Goal: Task Accomplishment & Management: Manage account settings

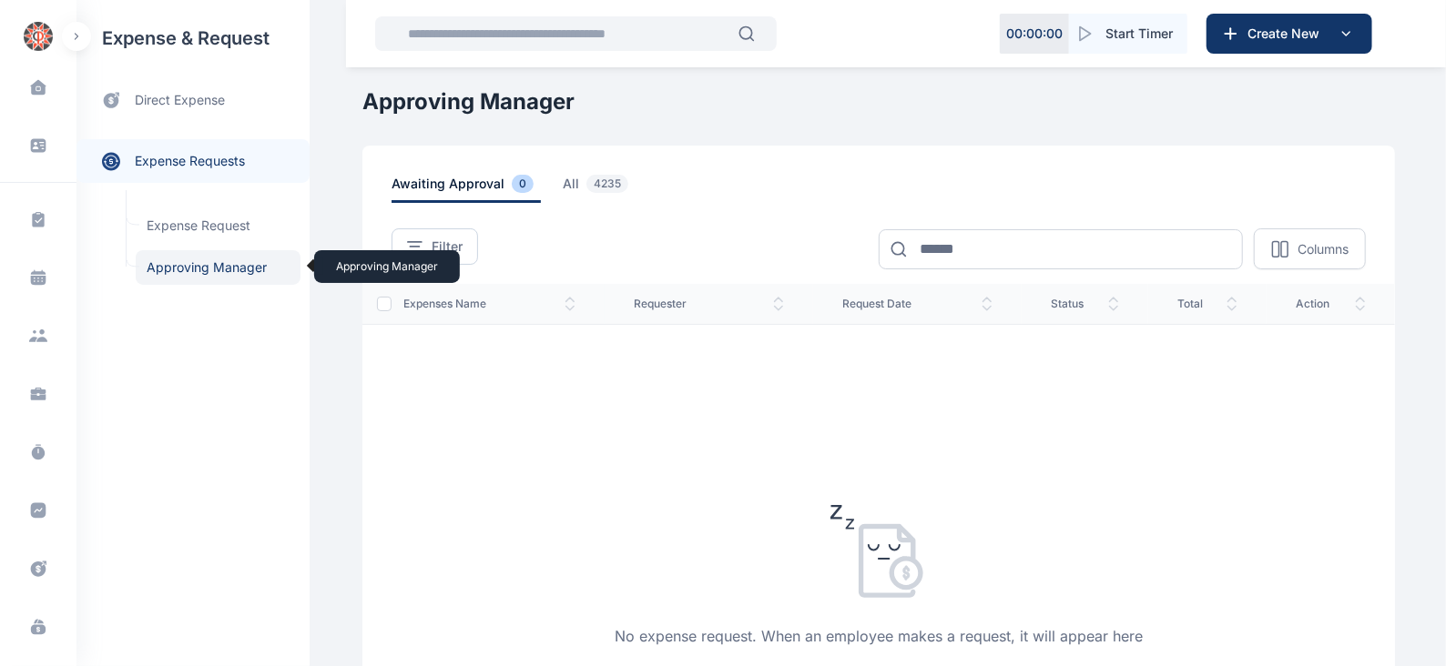
click at [223, 280] on span "Approving Manager Approving Manager" at bounding box center [218, 267] width 165 height 35
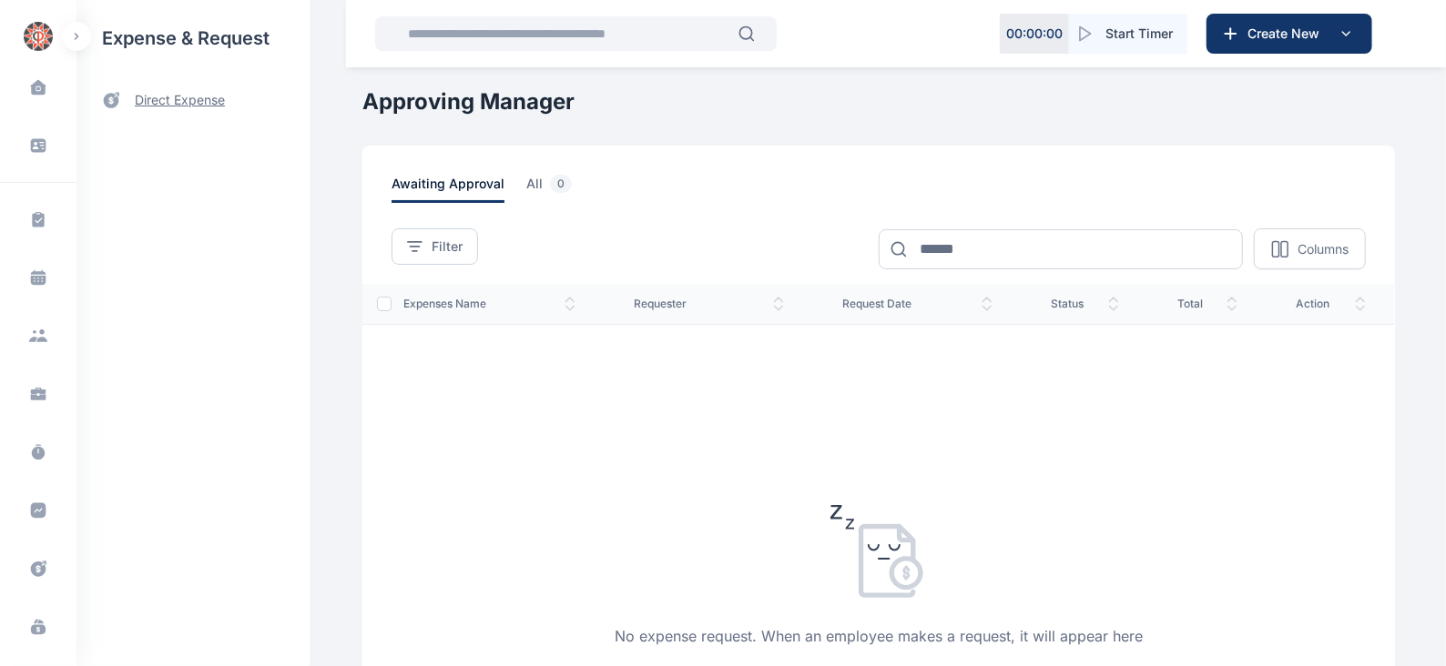
click at [177, 95] on span "direct expense" at bounding box center [180, 100] width 90 height 19
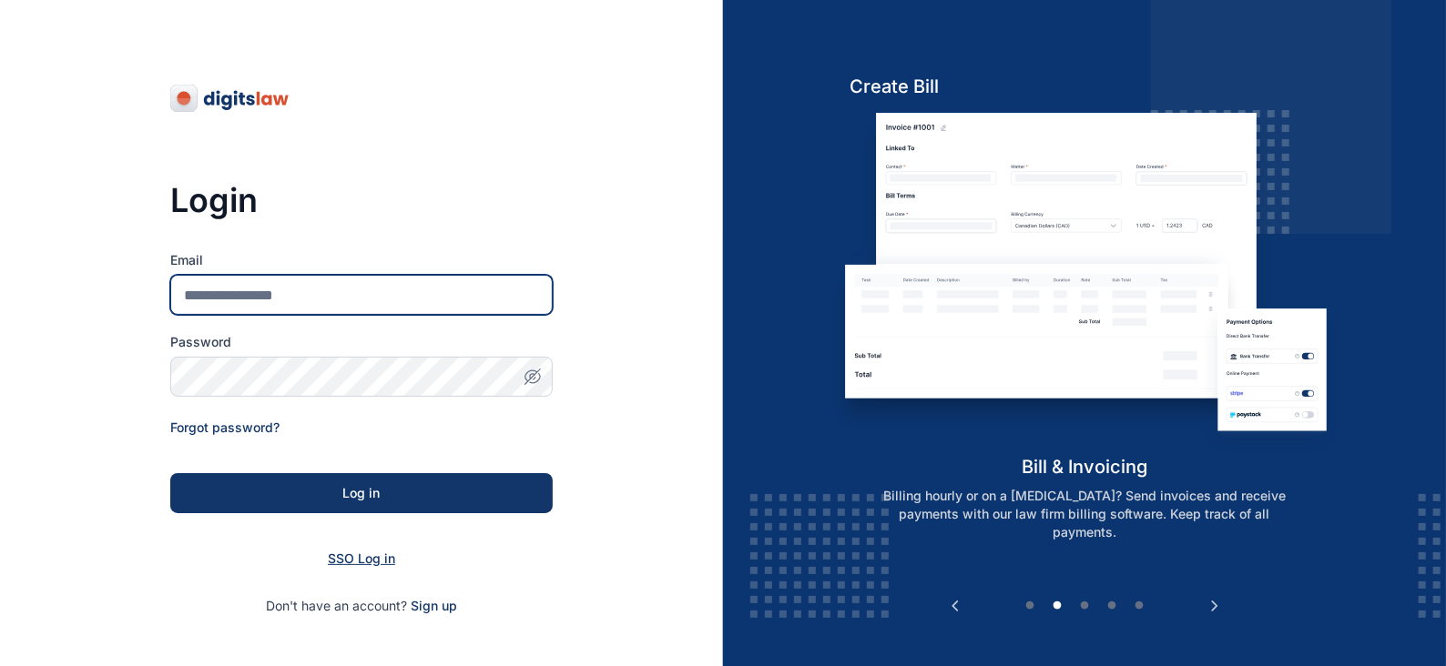
type input "**********"
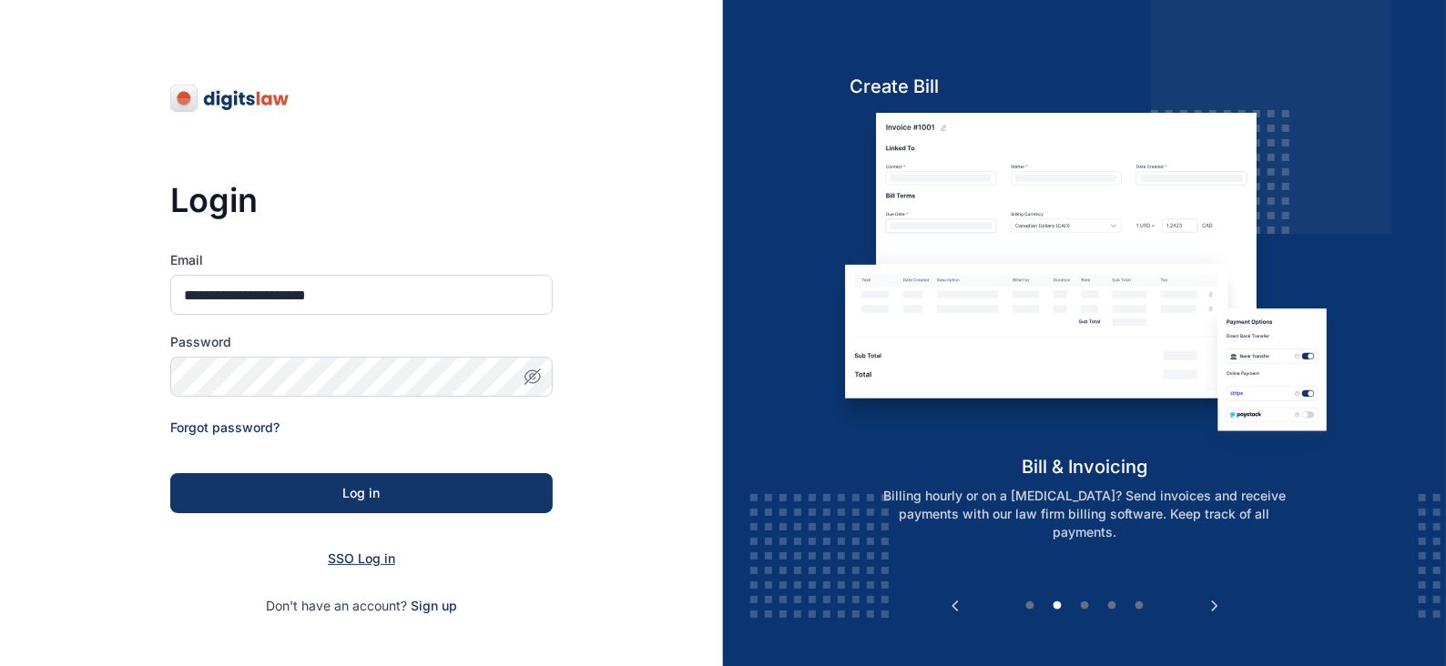
click at [361, 558] on span "SSO Log in" at bounding box center [361, 558] width 67 height 15
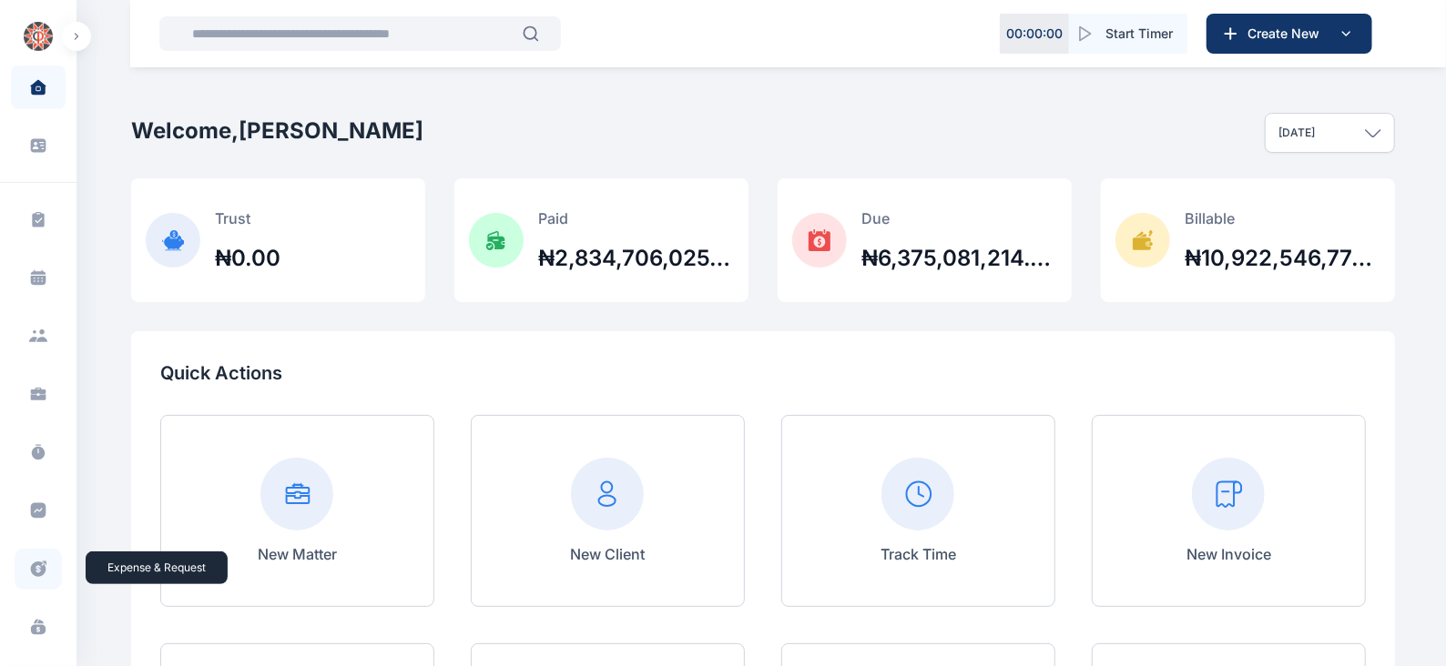
click at [36, 564] on icon at bounding box center [38, 569] width 15 height 15
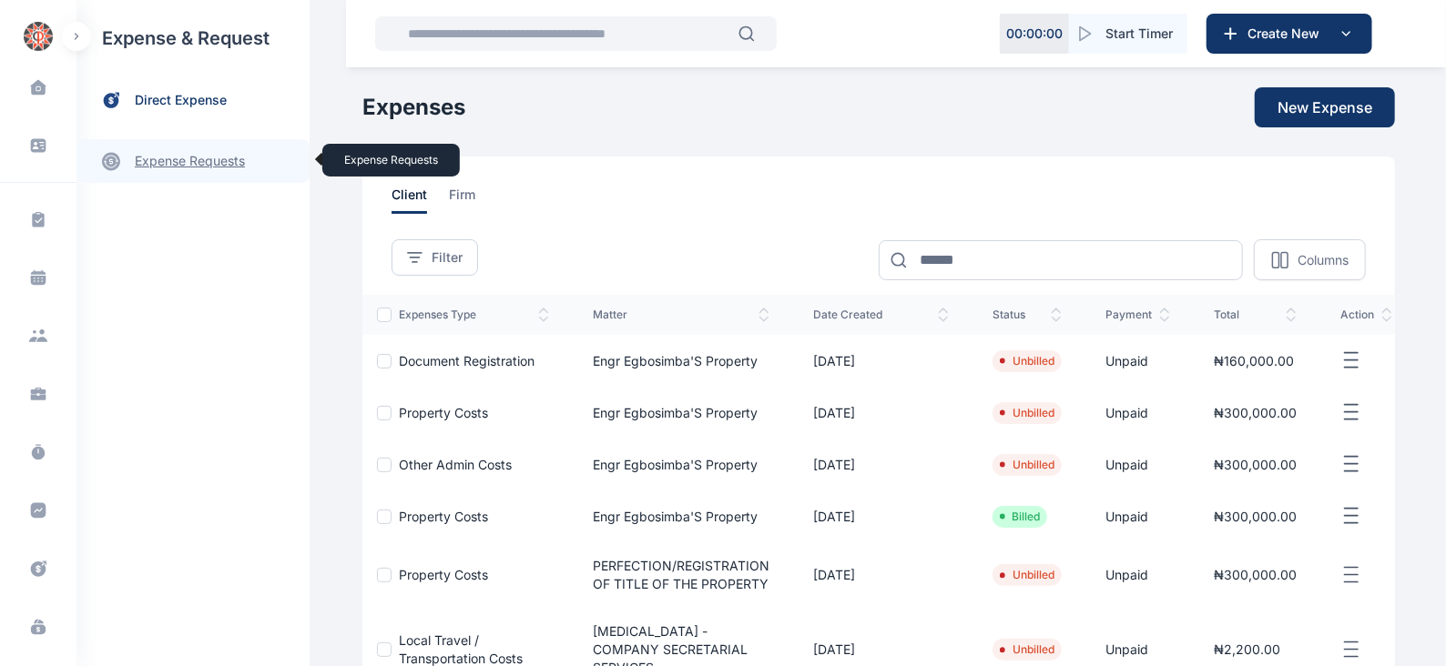
click at [222, 151] on link "expense requests expense requests" at bounding box center [192, 161] width 233 height 44
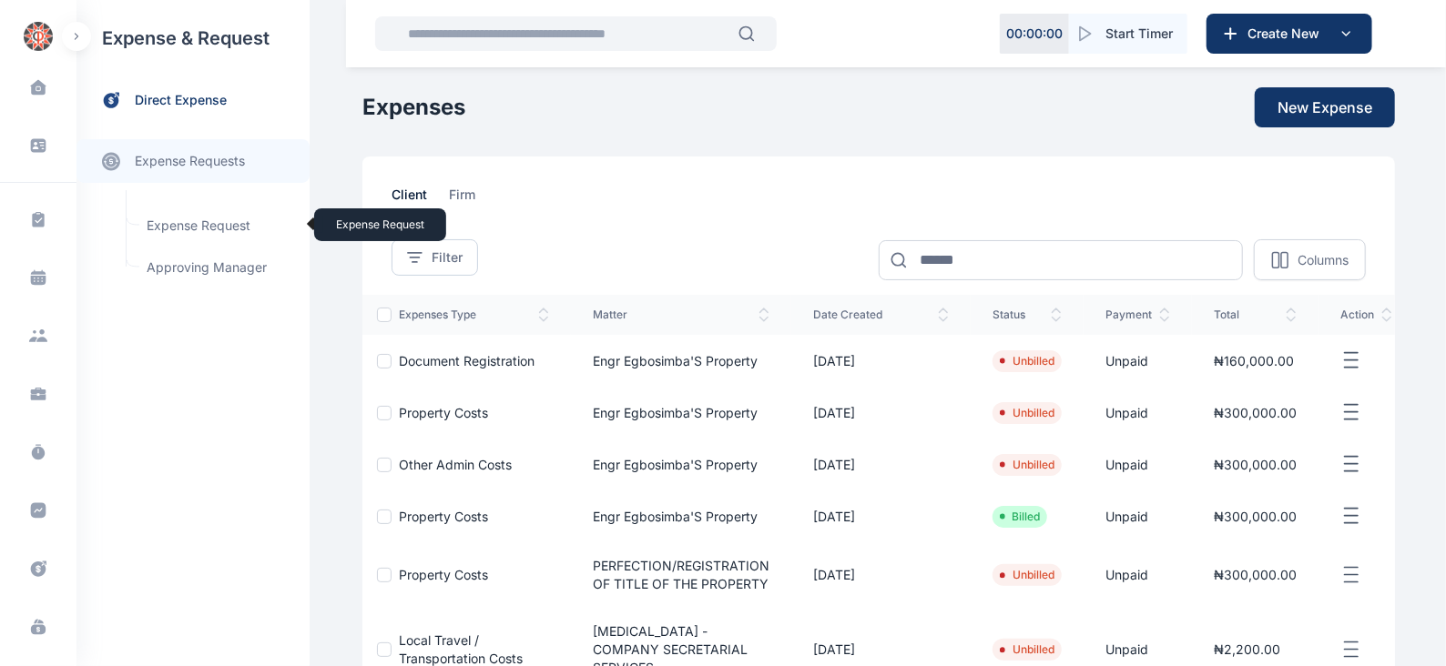
click at [219, 225] on span "Expense Request Expense Request" at bounding box center [218, 225] width 165 height 35
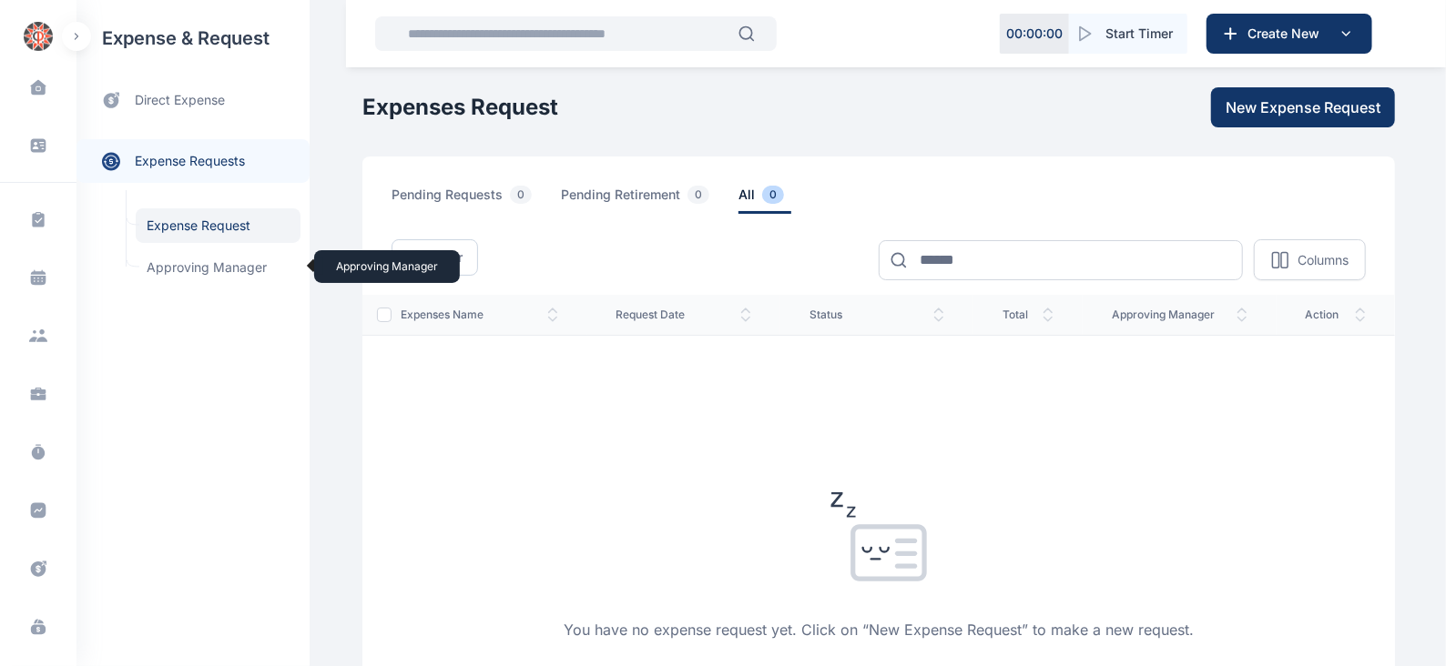
click at [232, 265] on span "Approving Manager Approving Manager" at bounding box center [218, 267] width 165 height 35
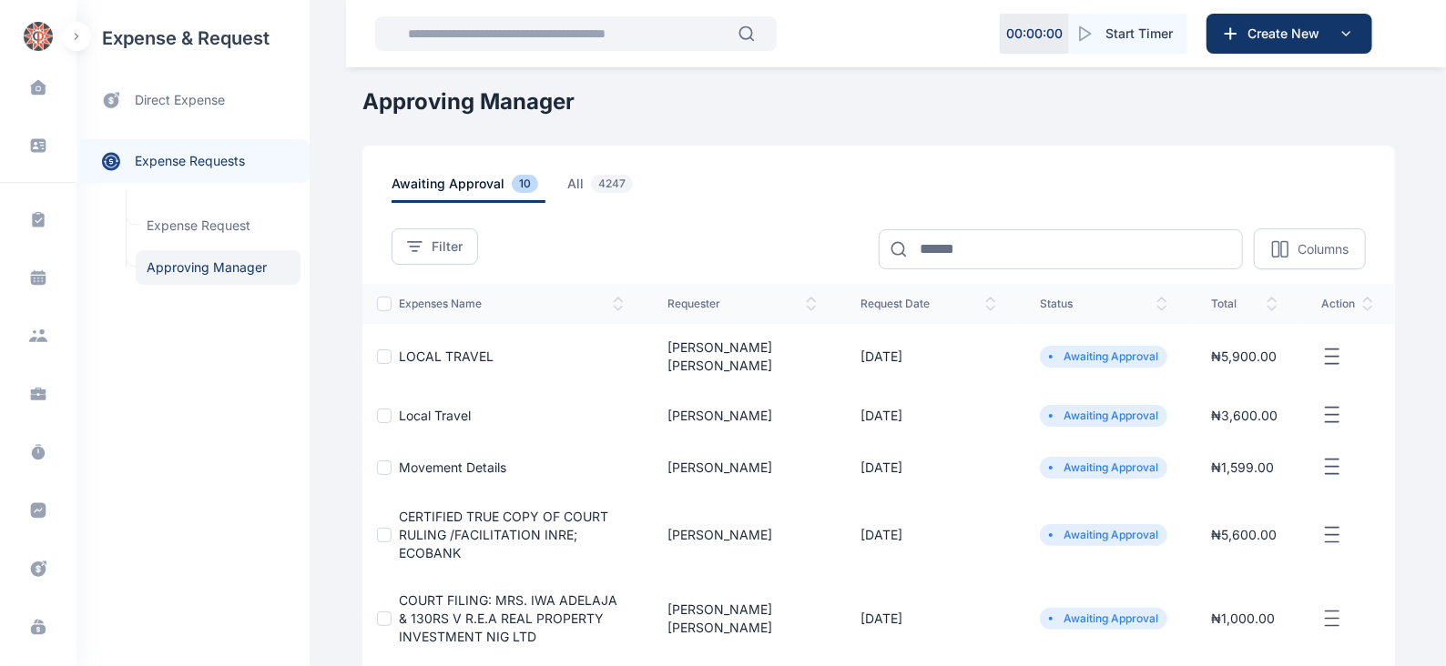
click at [1333, 356] on line "button" at bounding box center [1332, 356] width 13 height 0
click at [1222, 371] on span "Approve Request" at bounding box center [1240, 378] width 105 height 18
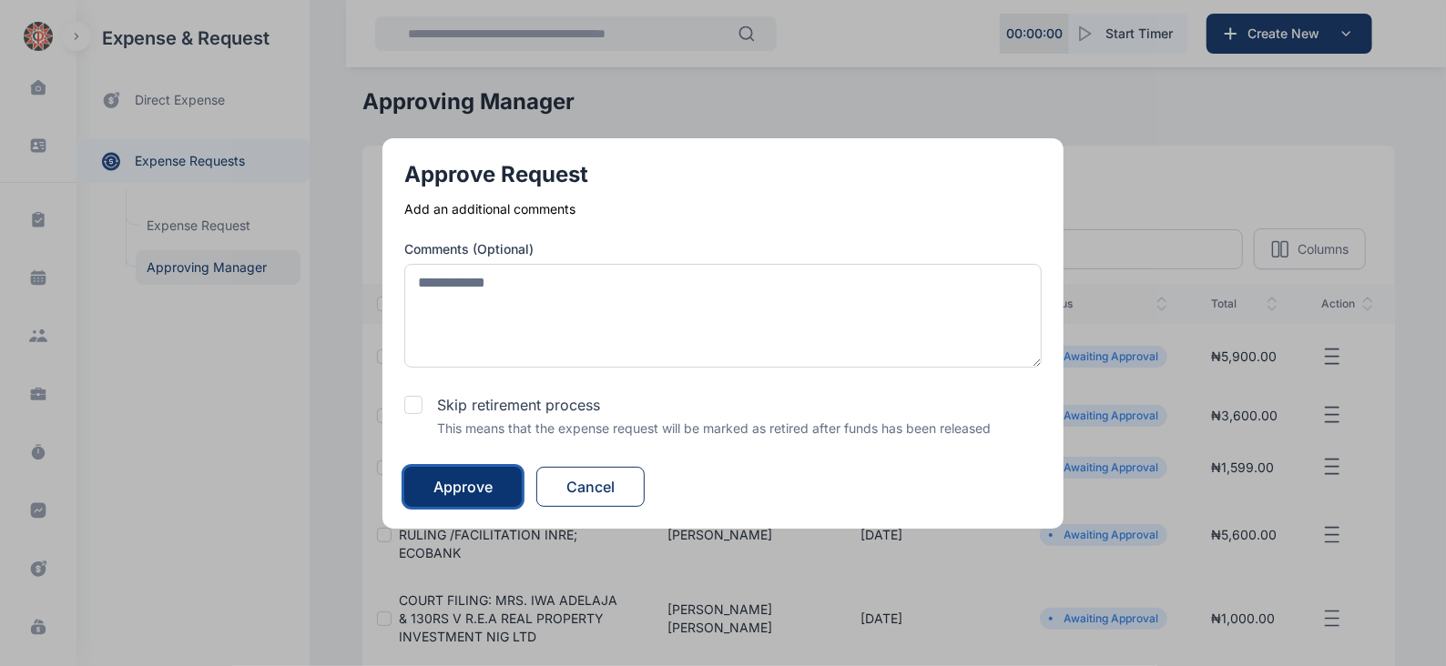
click at [443, 486] on div "Approve" at bounding box center [462, 487] width 59 height 22
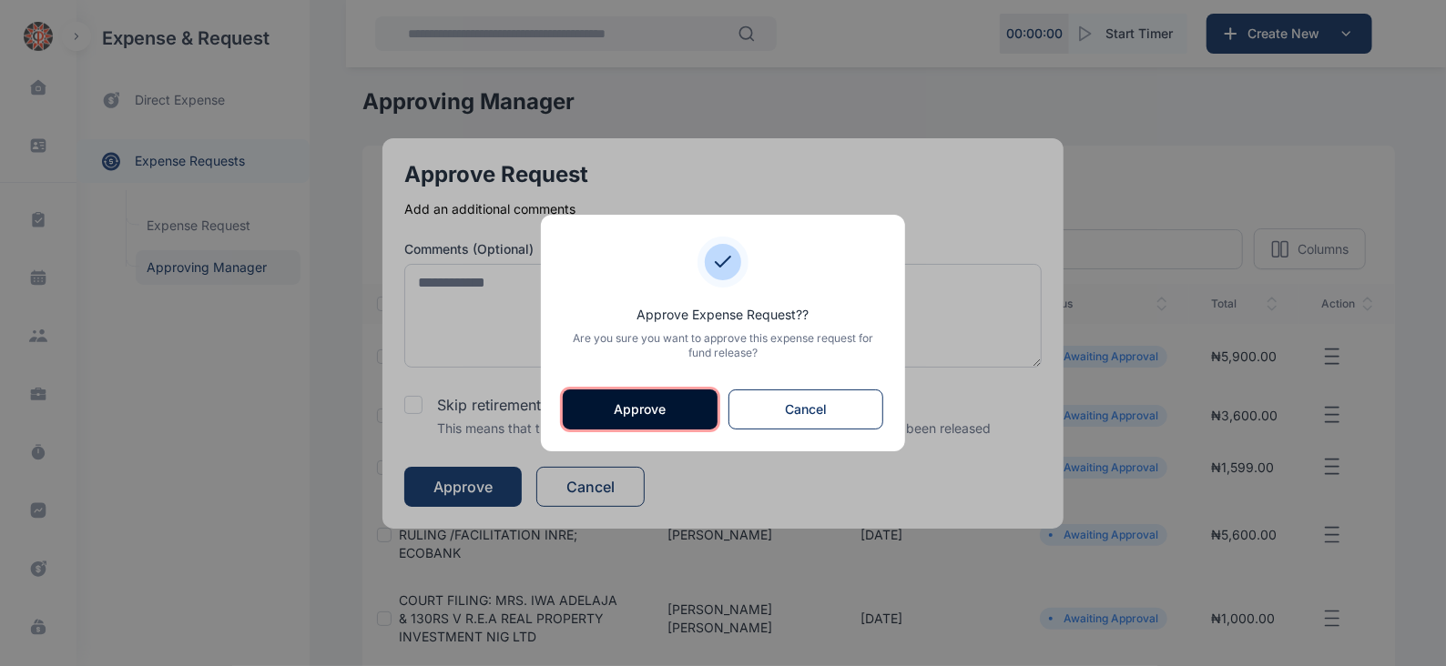
click at [673, 416] on button "Approve" at bounding box center [640, 410] width 155 height 40
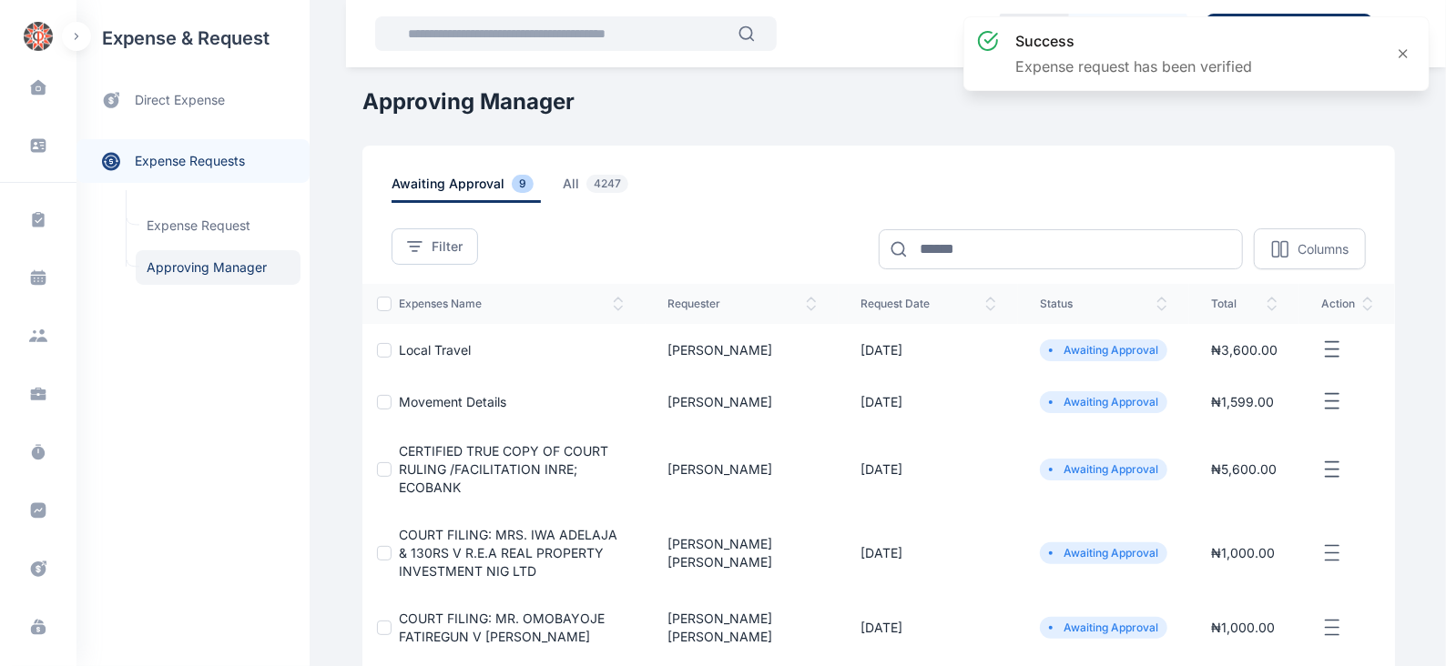
click at [1337, 342] on line "button" at bounding box center [1332, 342] width 13 height 0
click at [1225, 367] on span "Approve Request" at bounding box center [1240, 370] width 105 height 18
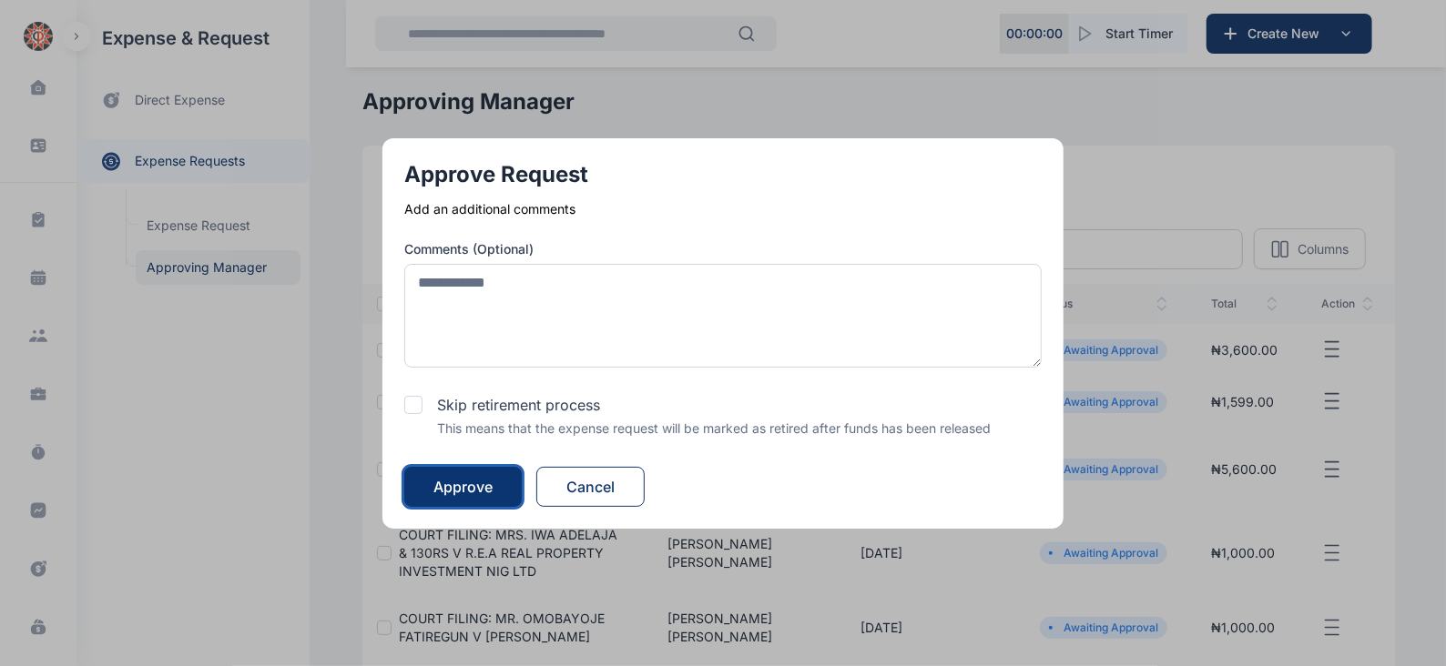
click at [469, 481] on div "Approve" at bounding box center [462, 487] width 59 height 22
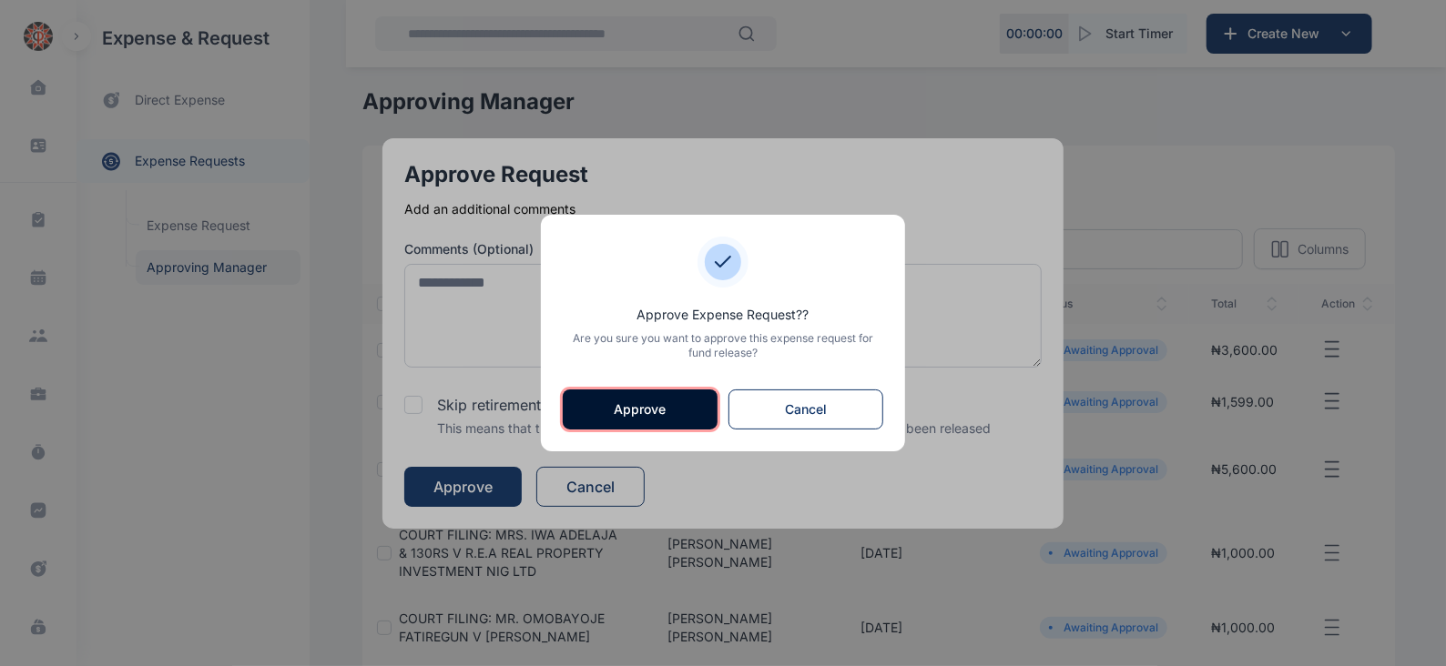
click at [598, 408] on button "Approve" at bounding box center [640, 410] width 155 height 40
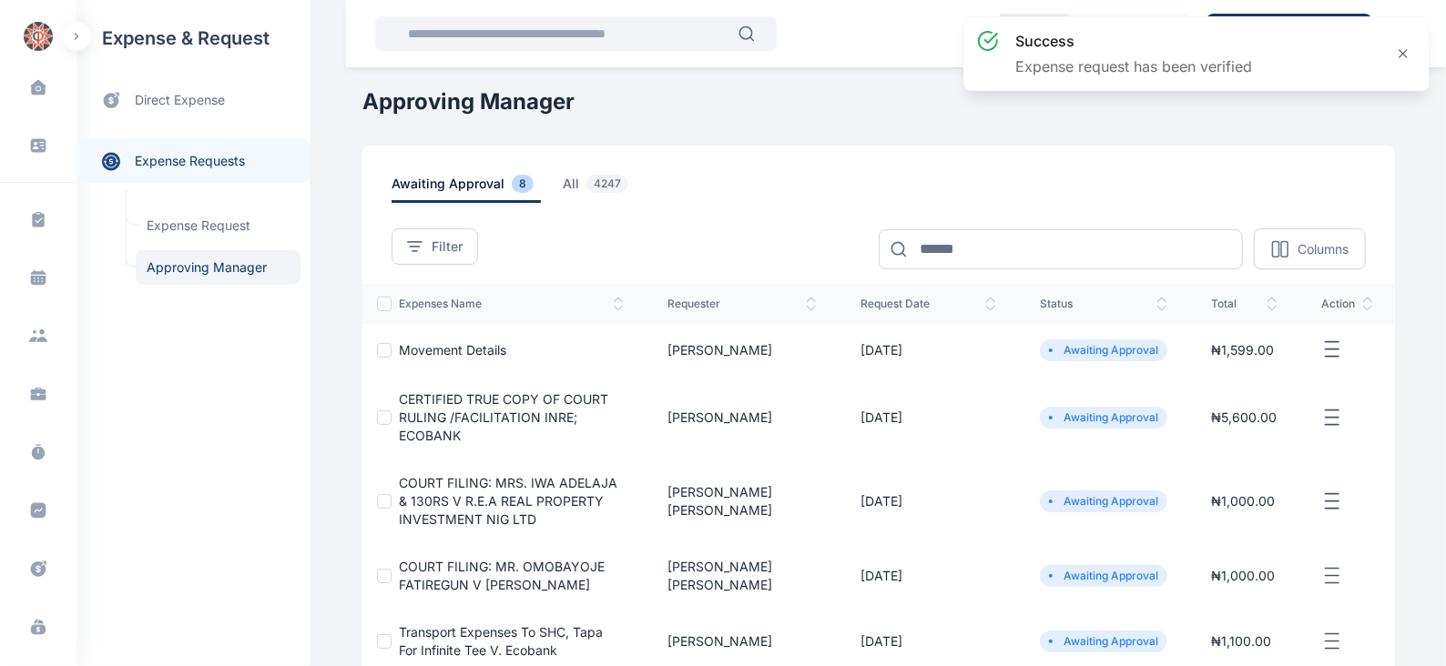
click at [1343, 359] on icon "button" at bounding box center [1332, 350] width 22 height 23
click at [1276, 374] on span "Approve Request" at bounding box center [1240, 370] width 105 height 18
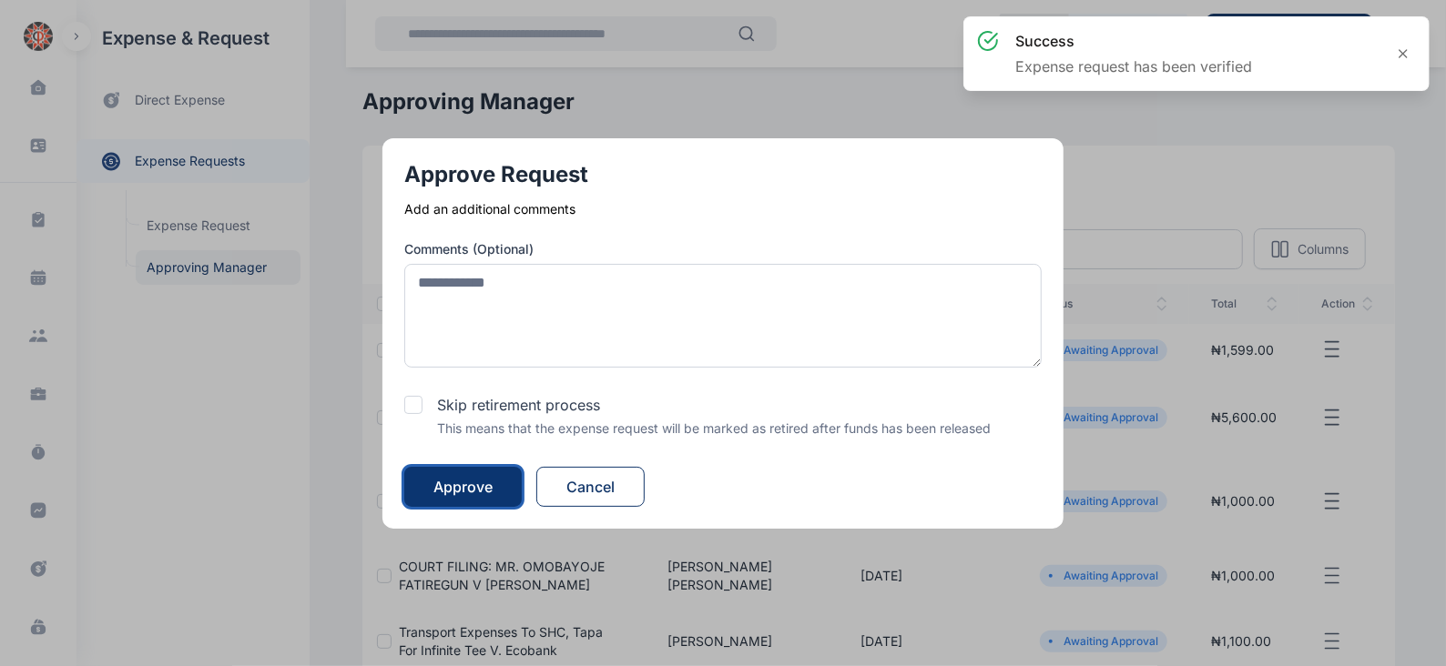
click at [473, 476] on div "Approve" at bounding box center [462, 487] width 59 height 22
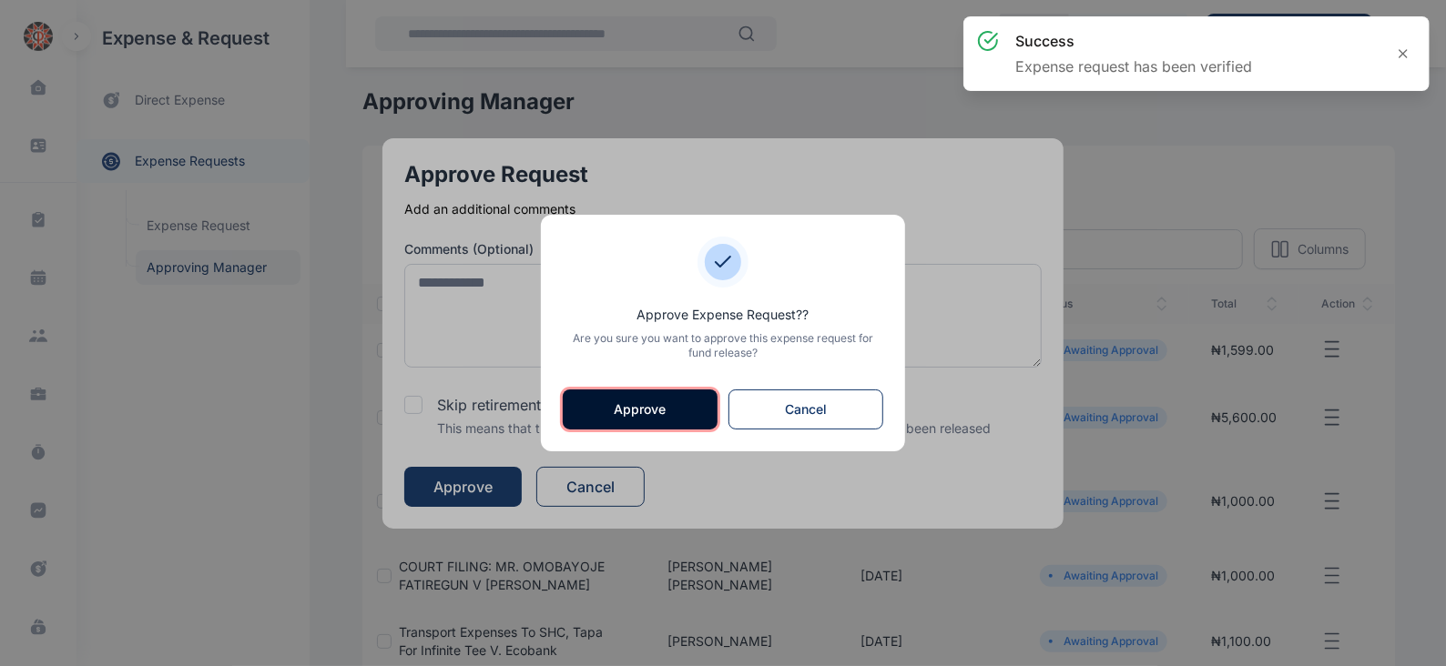
click at [695, 404] on button "Approve" at bounding box center [640, 410] width 155 height 40
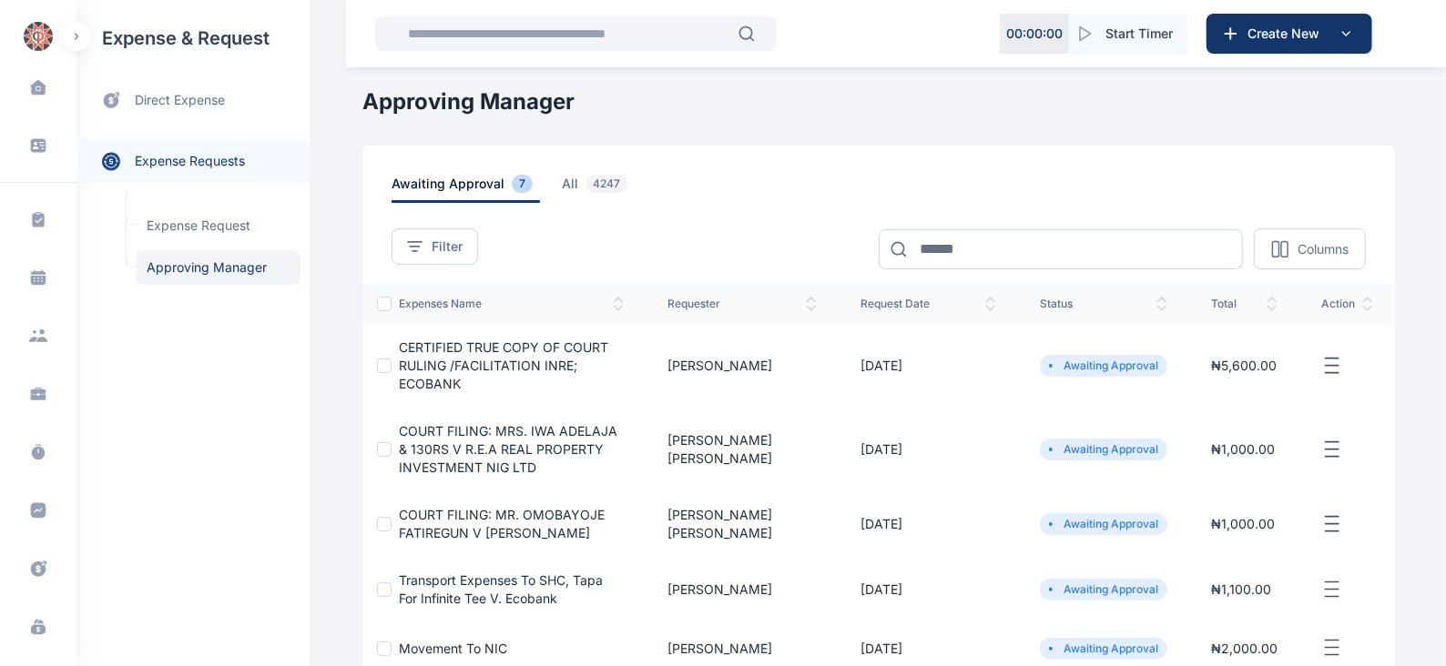
click at [1330, 355] on icon "button" at bounding box center [1332, 366] width 22 height 23
click at [1246, 378] on span "Approve Request" at bounding box center [1240, 387] width 105 height 18
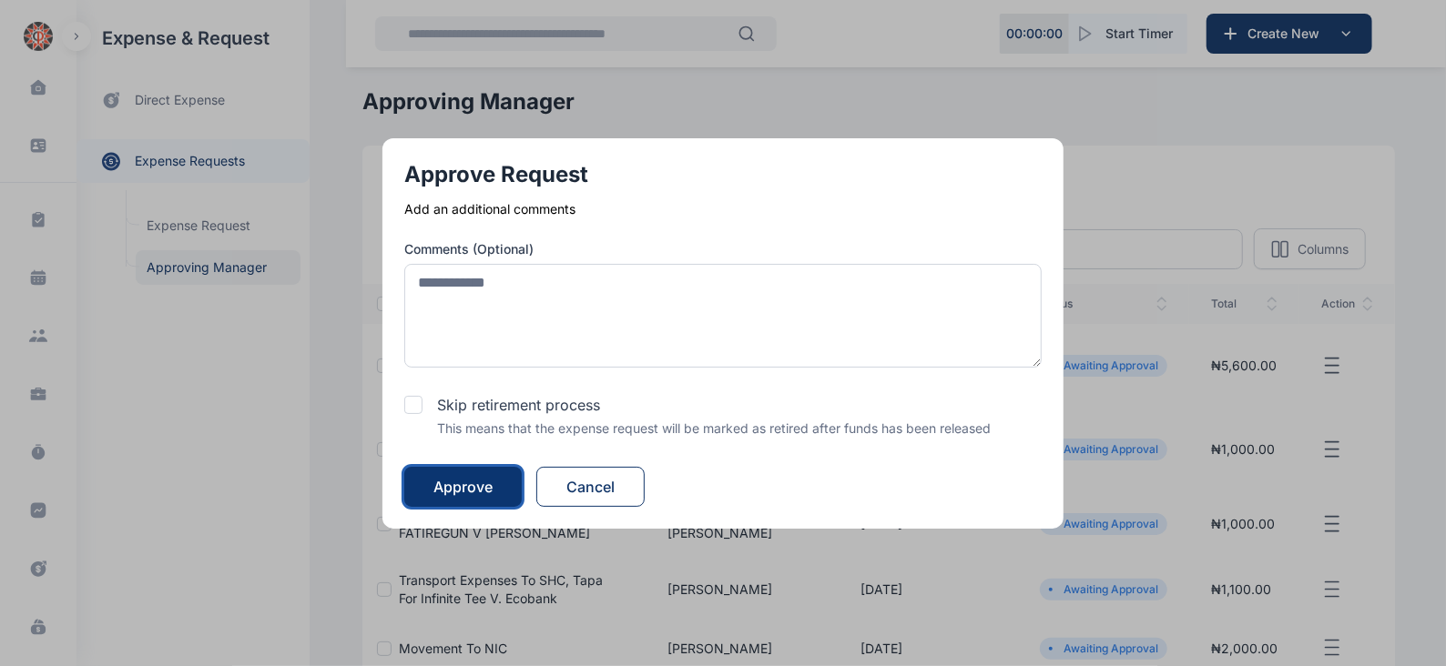
click at [463, 482] on div "Approve" at bounding box center [462, 487] width 59 height 22
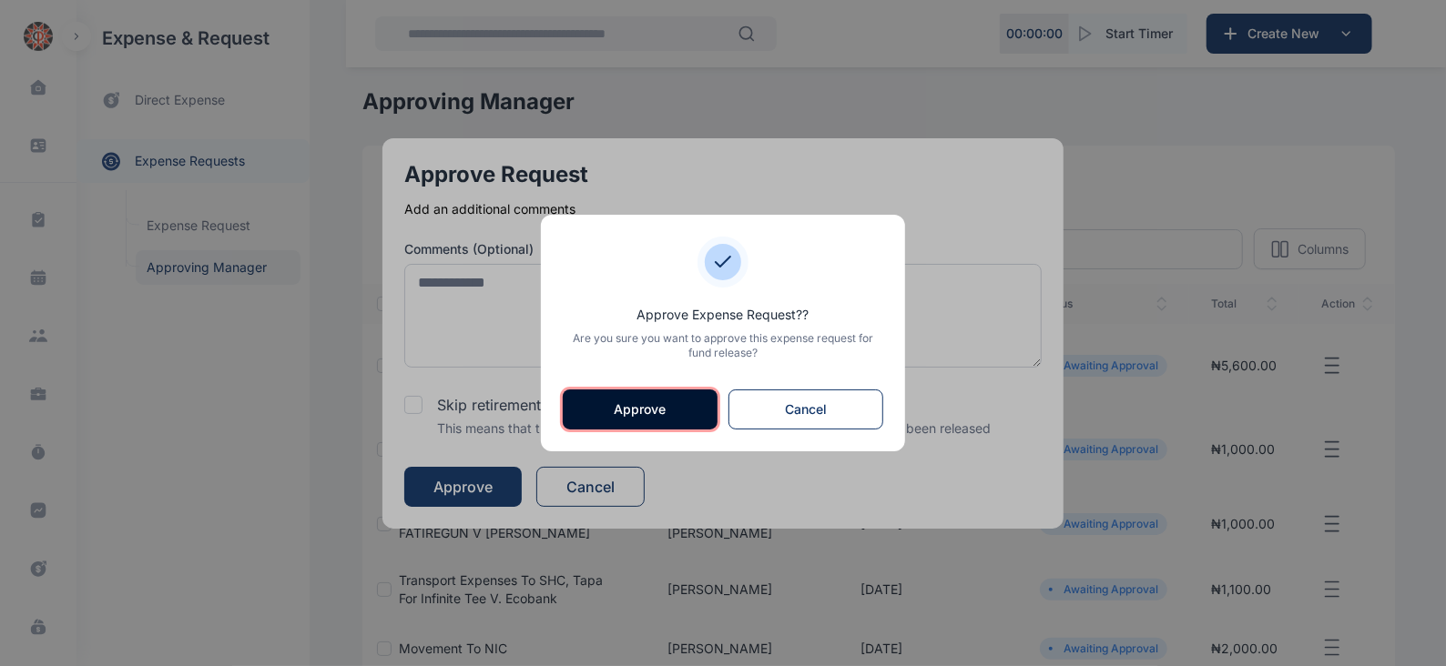
click at [624, 409] on button "Approve" at bounding box center [640, 410] width 155 height 40
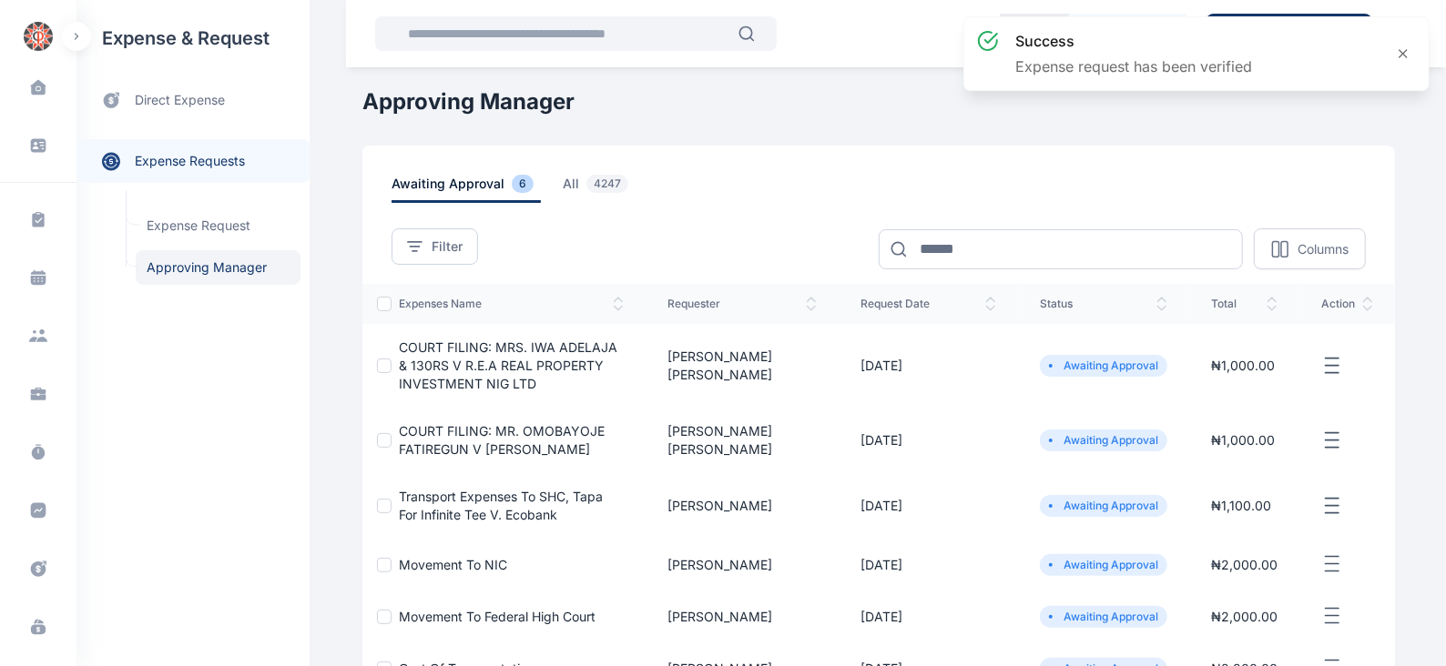
click at [1332, 361] on icon "button" at bounding box center [1332, 366] width 22 height 23
click at [1225, 381] on span "Approve Request" at bounding box center [1240, 387] width 105 height 18
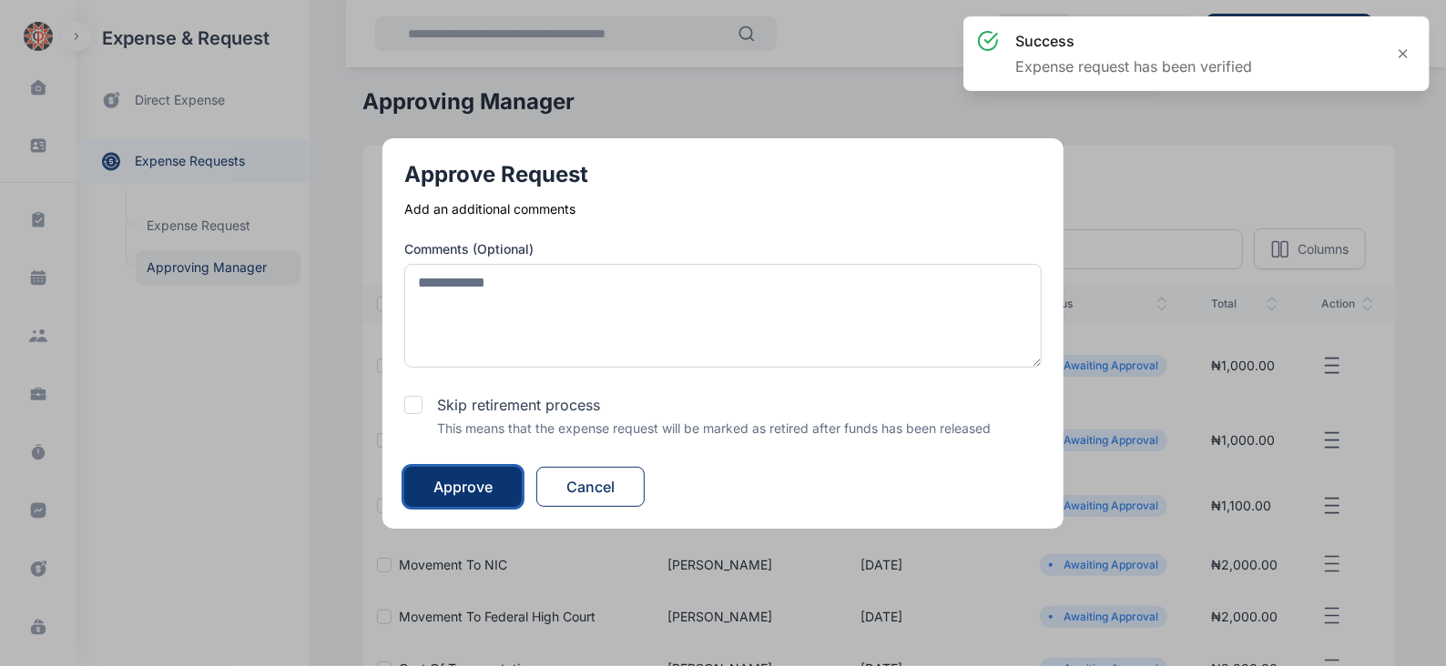
click at [473, 480] on div "Approve" at bounding box center [462, 487] width 59 height 22
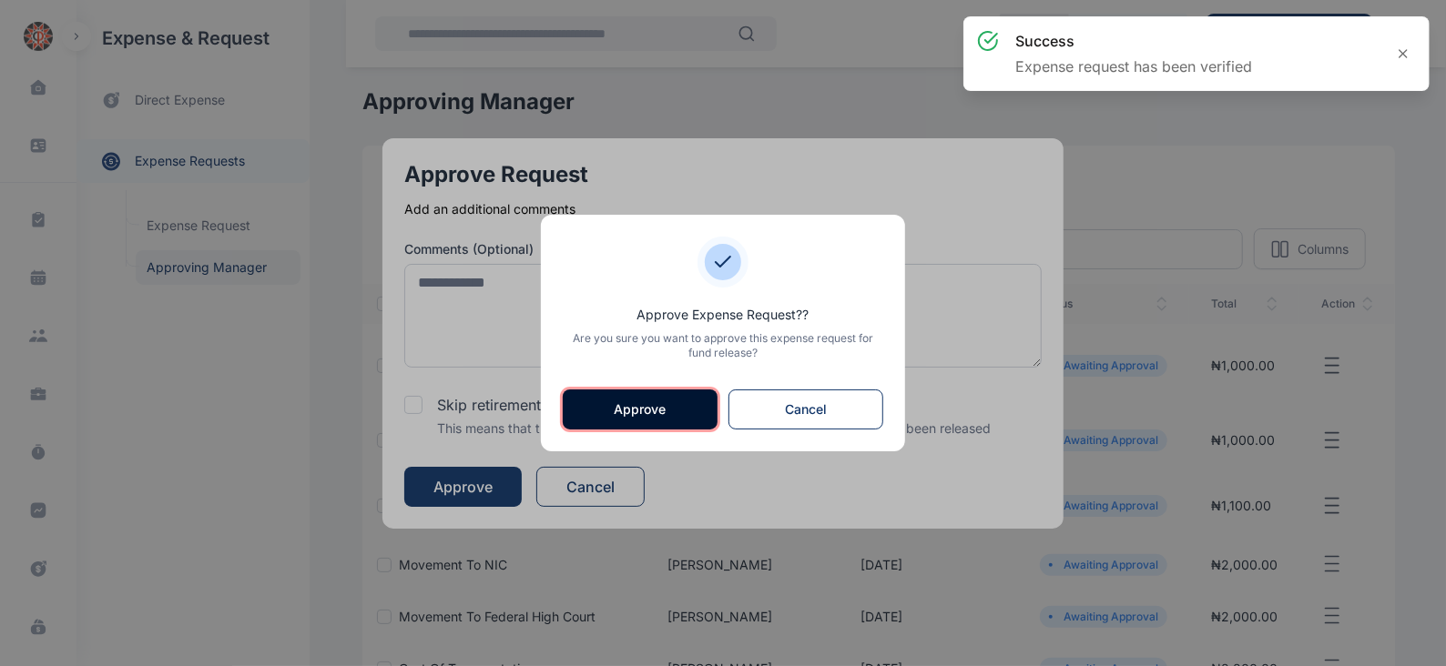
click at [609, 404] on button "Approve" at bounding box center [640, 410] width 155 height 40
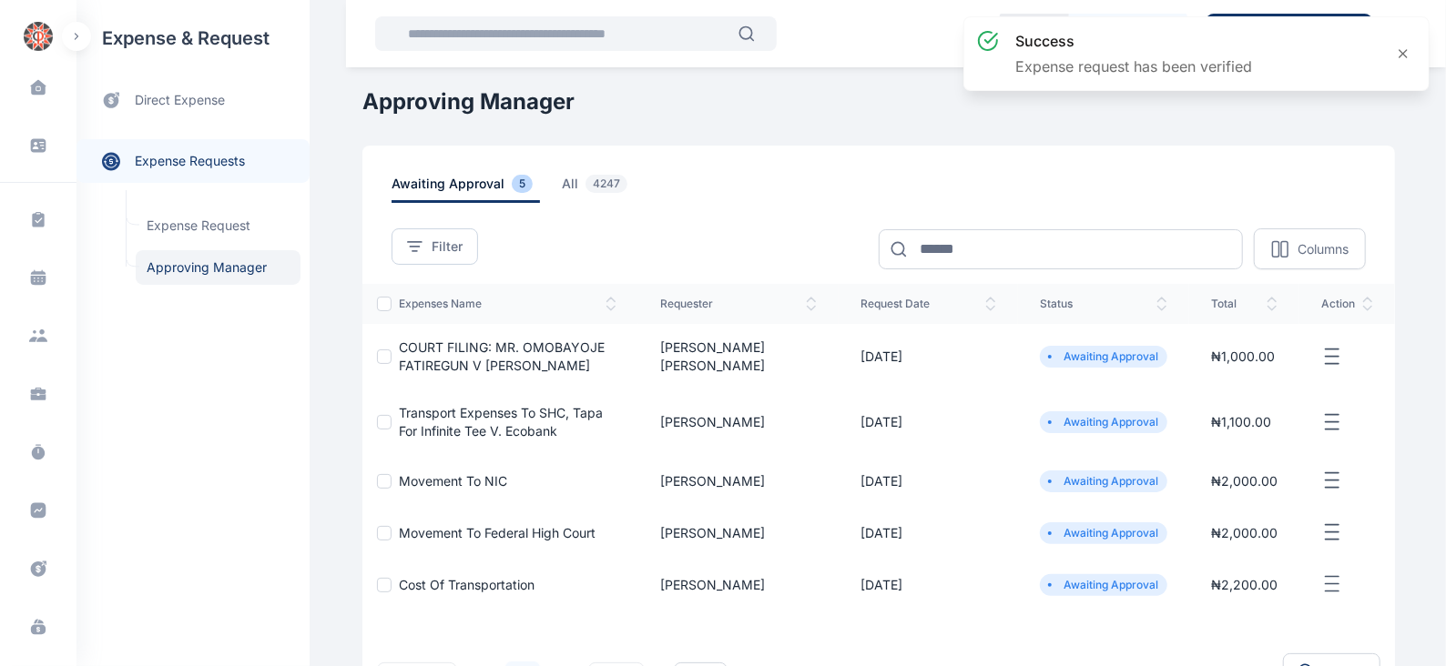
click at [1340, 352] on icon "button" at bounding box center [1332, 357] width 22 height 23
click at [1225, 380] on span "Approve Request" at bounding box center [1240, 378] width 105 height 18
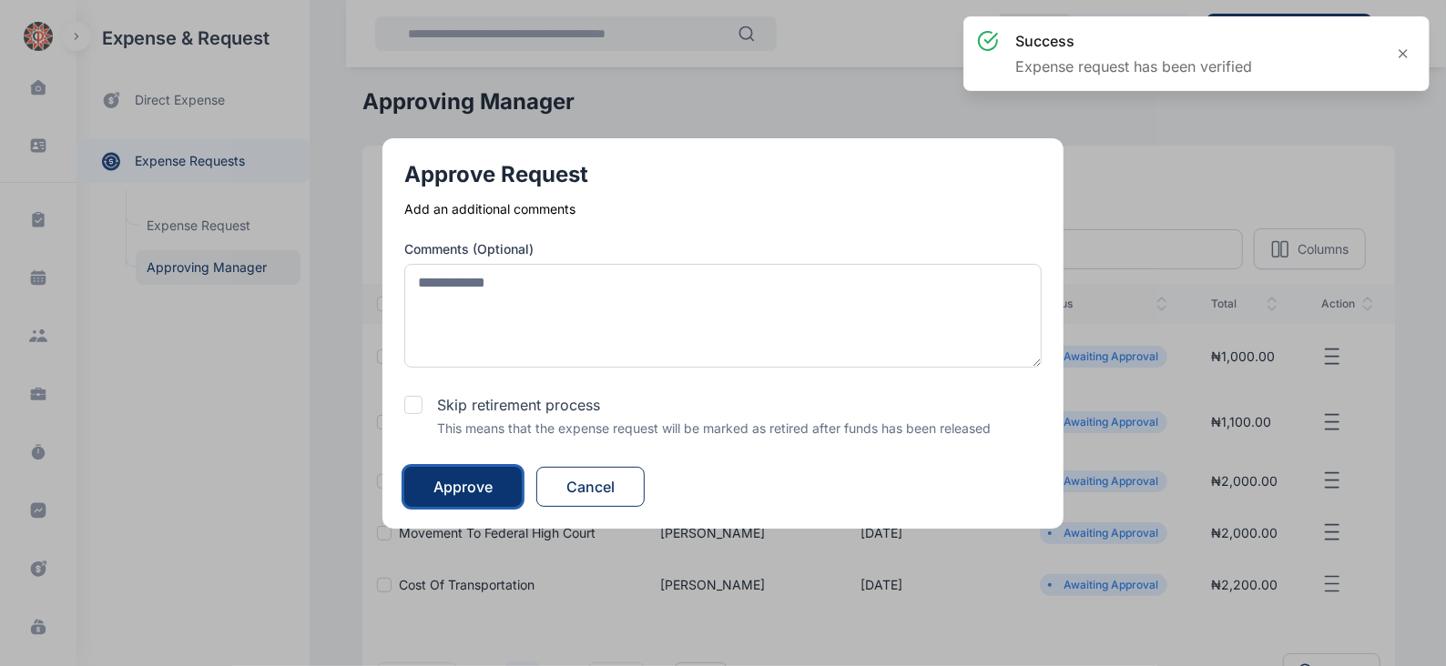
click at [493, 488] on div "Approve" at bounding box center [462, 487] width 59 height 22
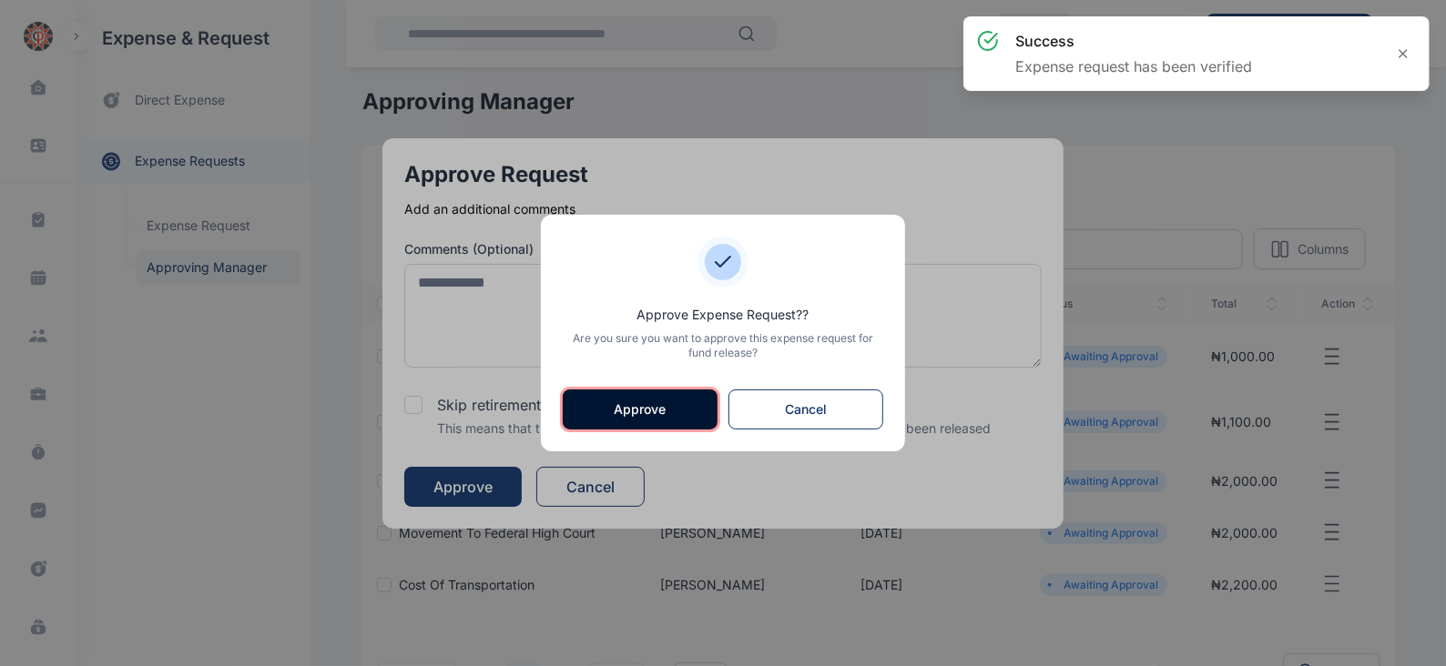
click at [663, 405] on button "Approve" at bounding box center [640, 410] width 155 height 40
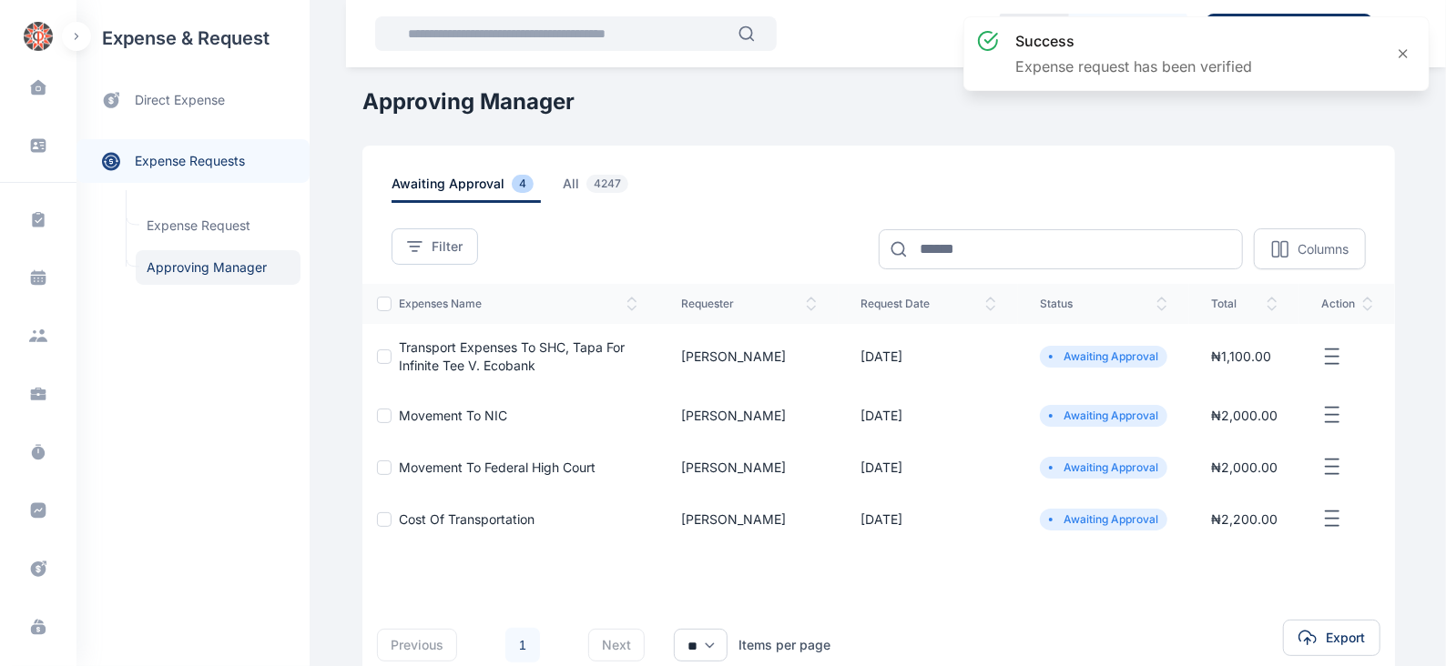
click at [1327, 346] on icon "button" at bounding box center [1332, 357] width 22 height 23
click at [1232, 371] on span "Approve Request" at bounding box center [1240, 378] width 105 height 18
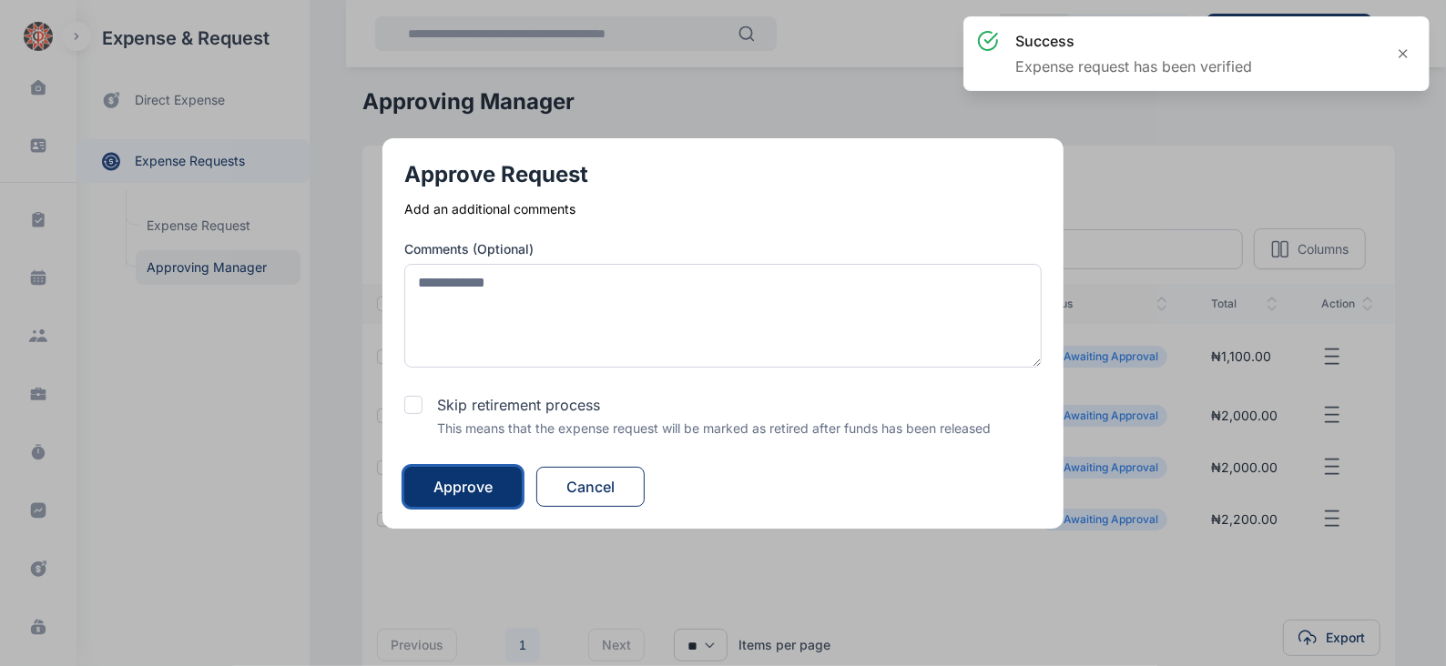
click at [450, 484] on div "Approve" at bounding box center [462, 487] width 59 height 22
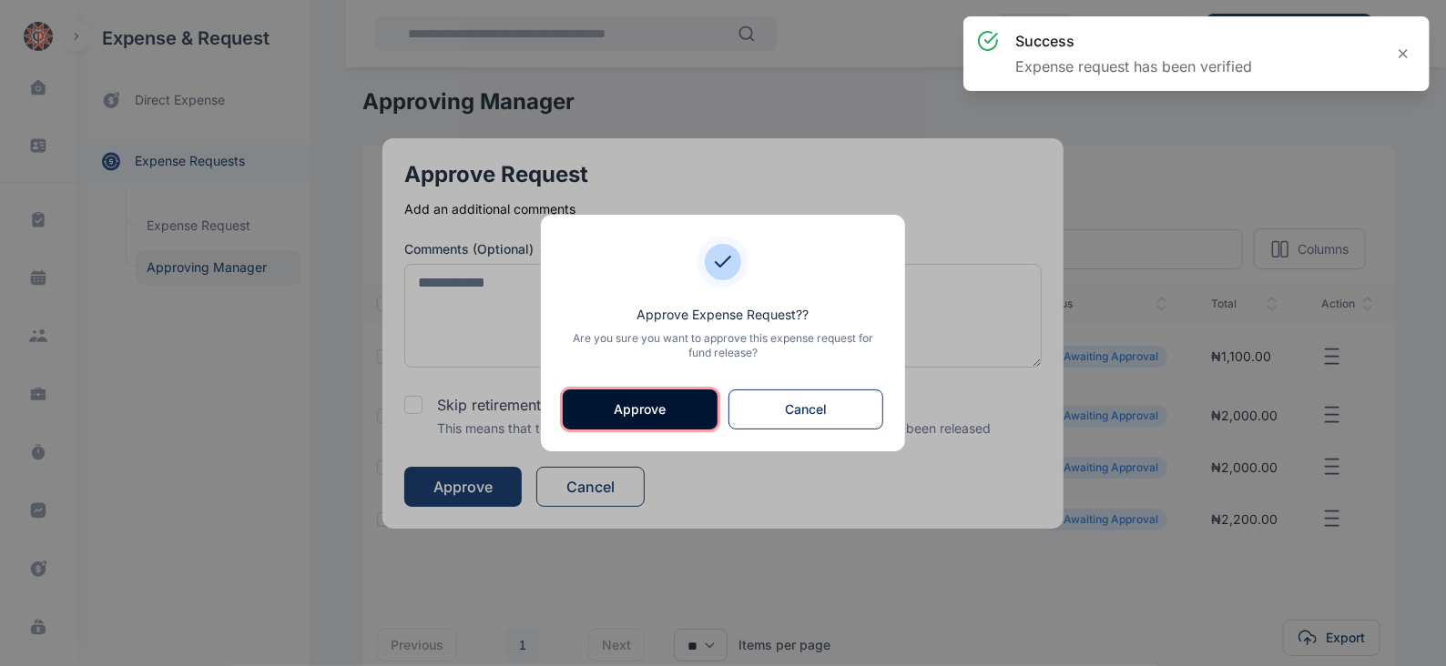
click at [624, 411] on button "Approve" at bounding box center [640, 410] width 155 height 40
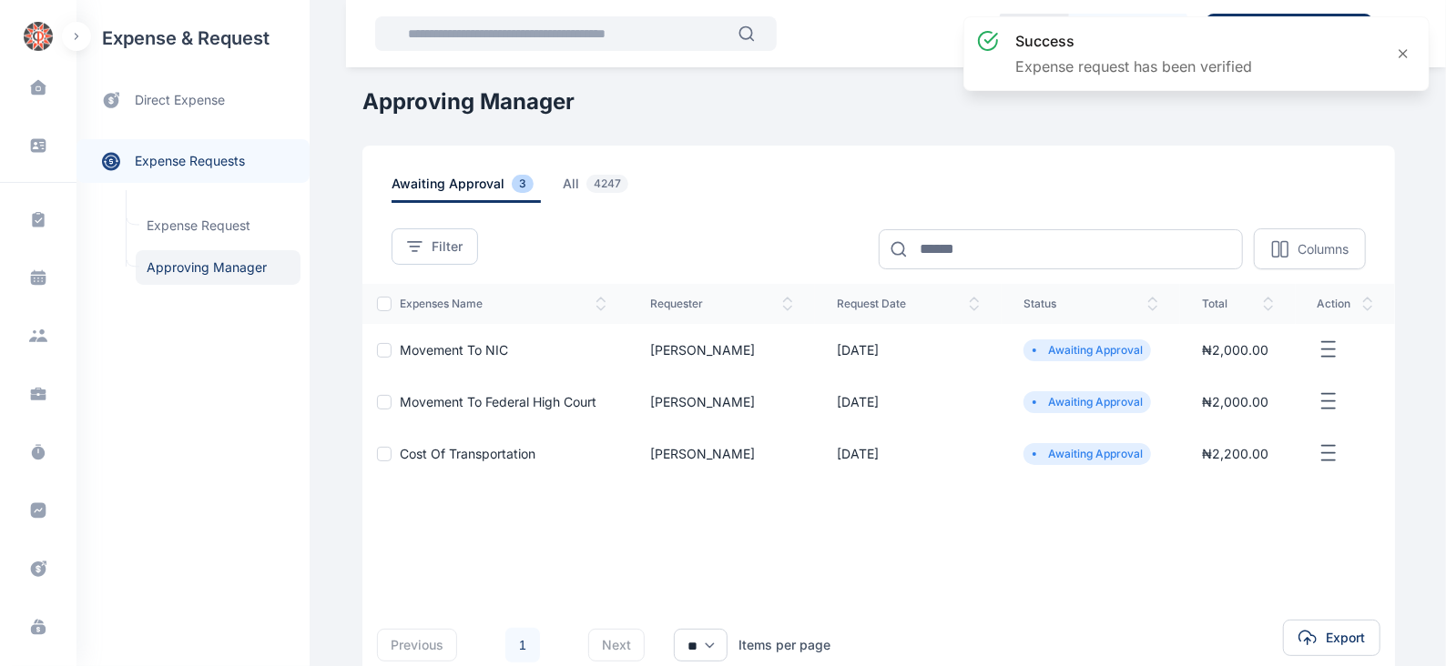
click at [1338, 350] on button "button" at bounding box center [1345, 350] width 56 height 23
click at [1254, 371] on span "Approve Request" at bounding box center [1237, 370] width 105 height 18
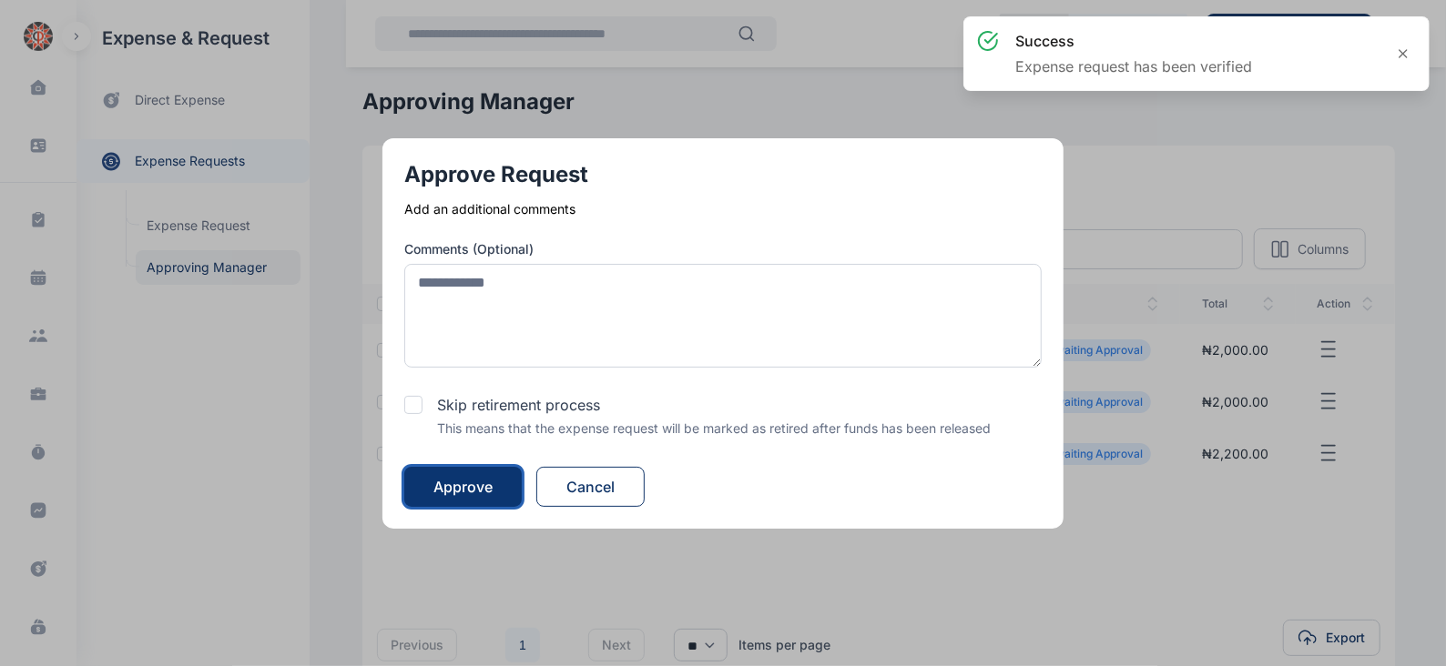
click at [472, 484] on div "Approve" at bounding box center [462, 487] width 59 height 22
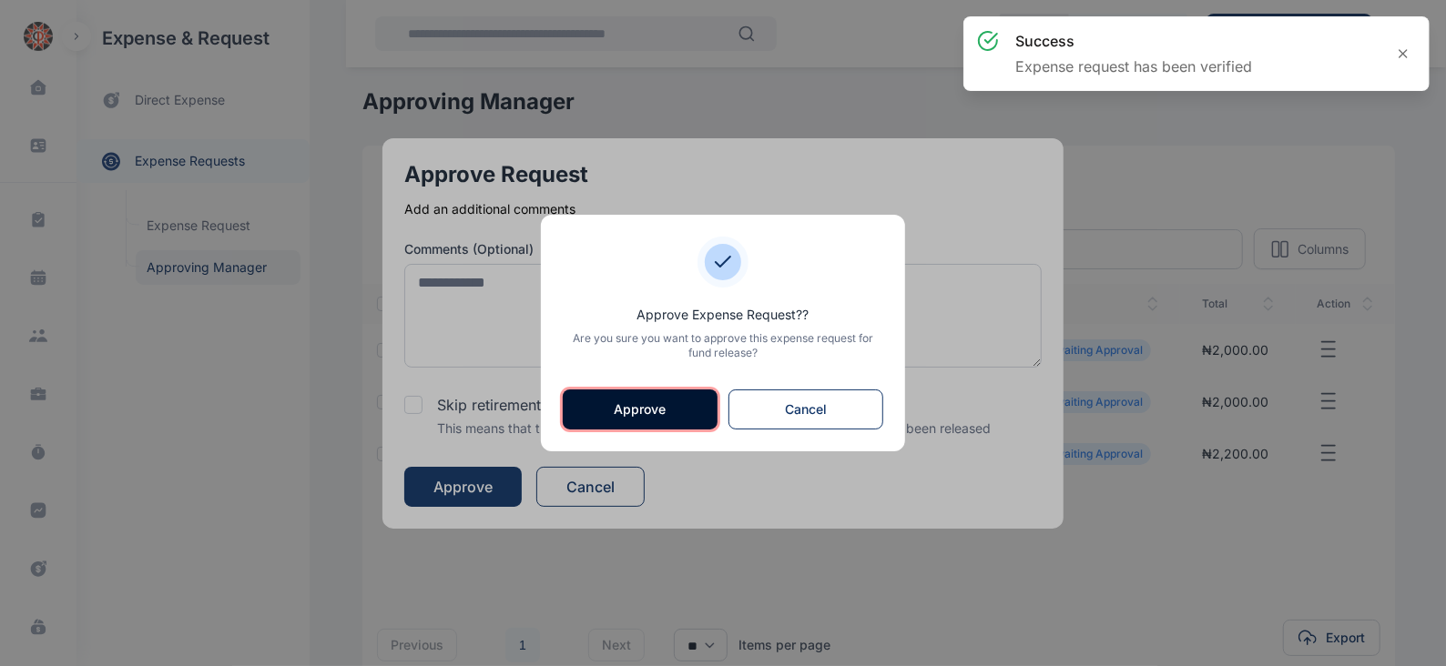
click at [605, 395] on button "Approve" at bounding box center [640, 410] width 155 height 40
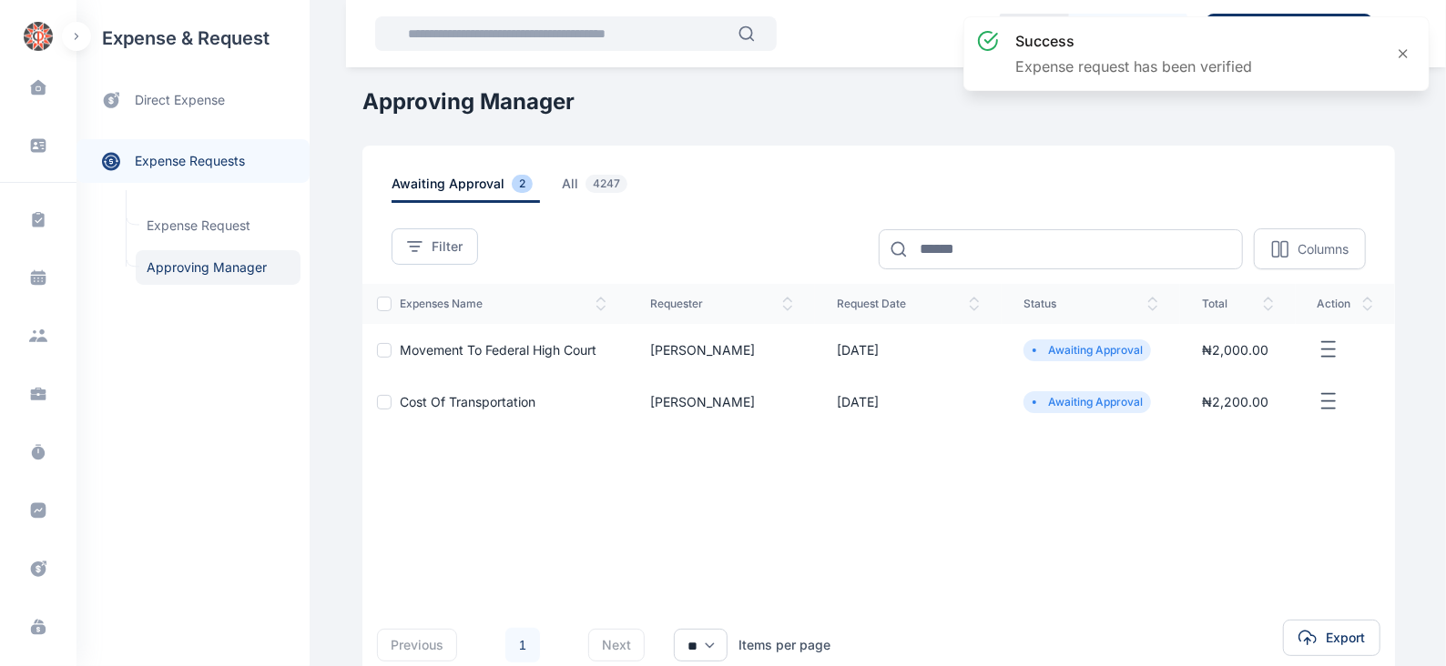
click at [1333, 344] on icon "button" at bounding box center [1328, 350] width 22 height 23
click at [1203, 373] on span "Approve Request" at bounding box center [1237, 370] width 105 height 18
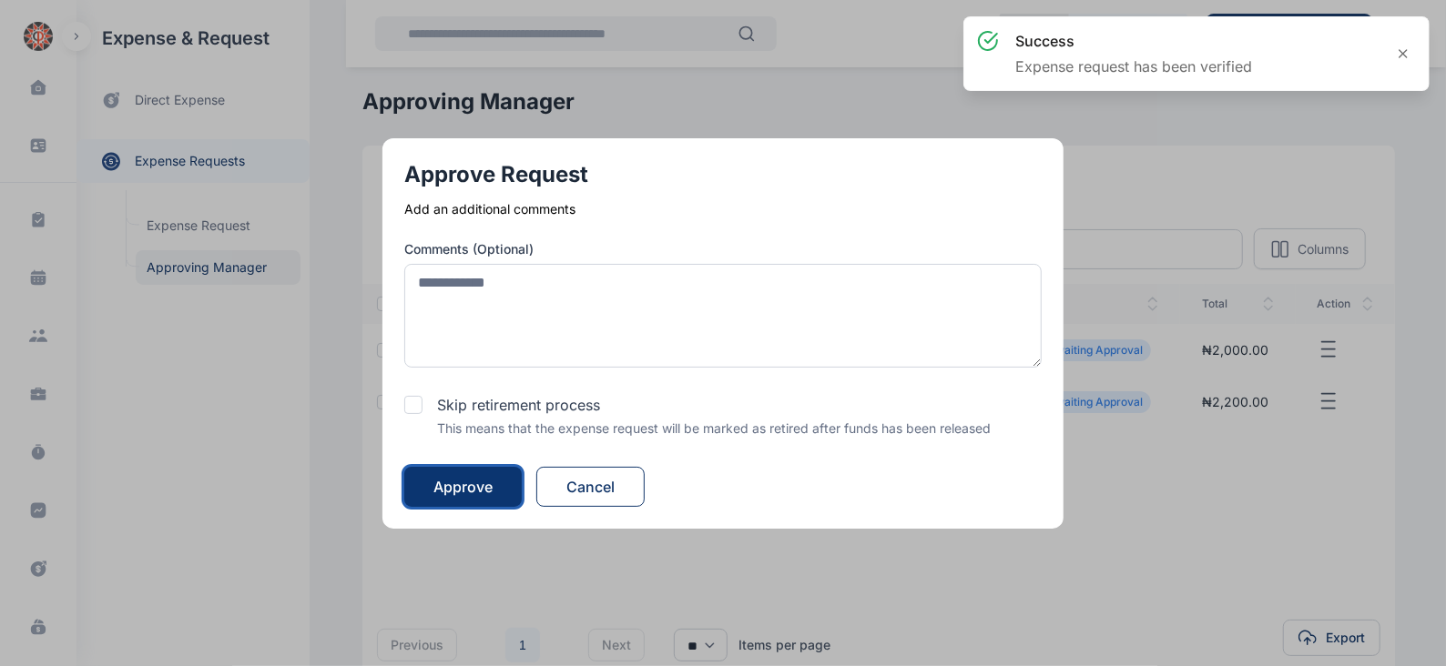
click at [469, 472] on button "Approve" at bounding box center [462, 487] width 117 height 40
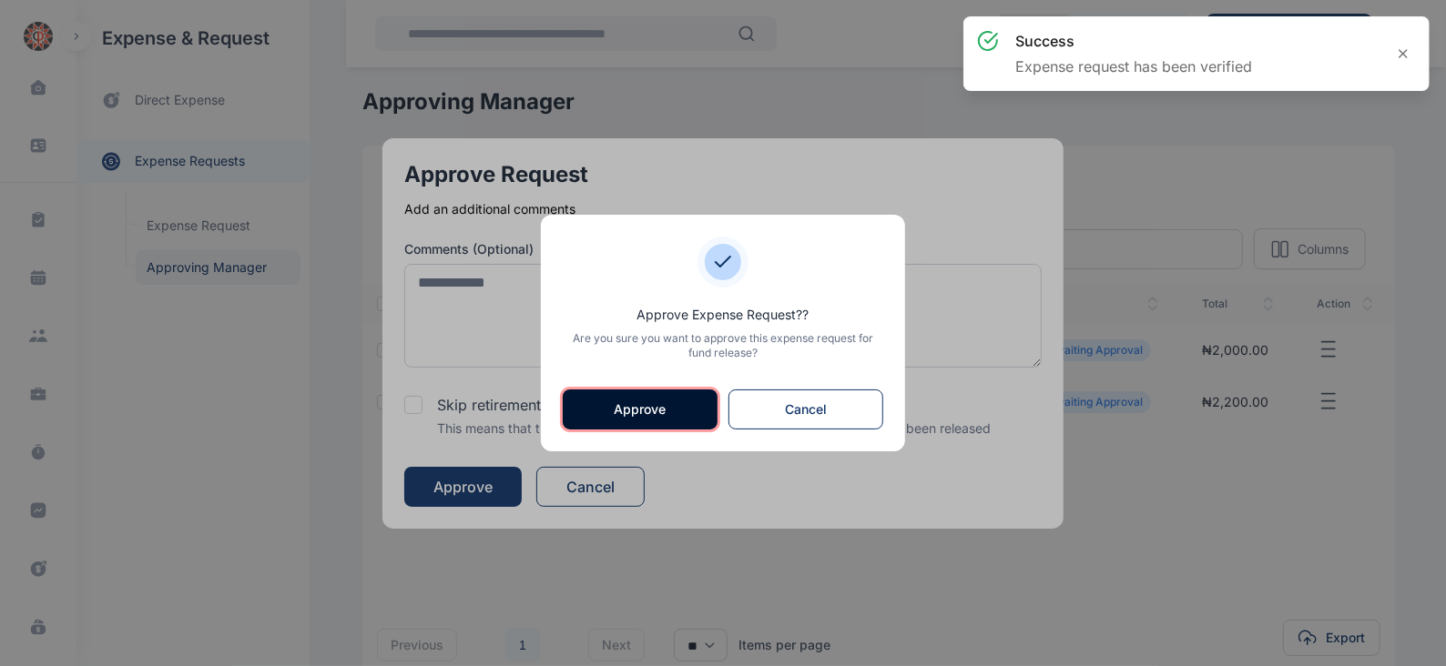
click at [649, 407] on button "Approve" at bounding box center [640, 410] width 155 height 40
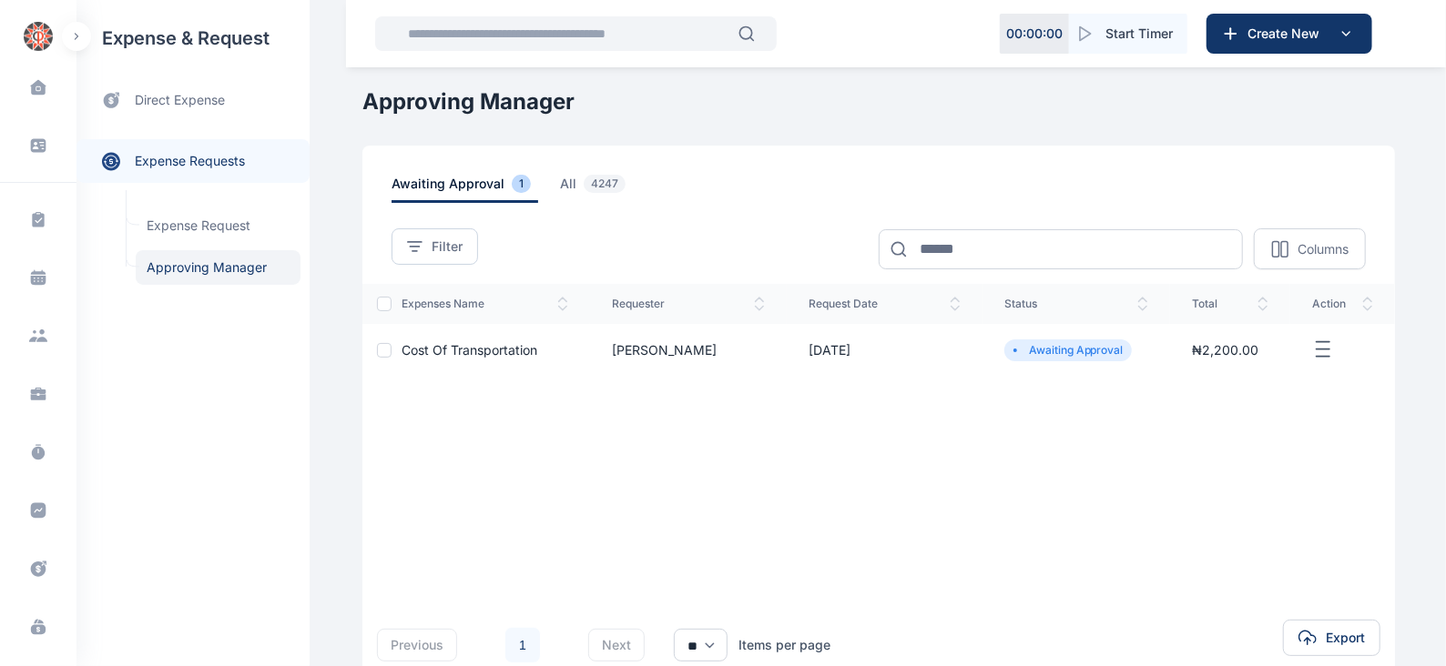
click at [1316, 334] on td at bounding box center [1342, 350] width 105 height 52
click at [1320, 357] on line "button" at bounding box center [1323, 357] width 13 height 0
click at [1251, 372] on span "Approve Request" at bounding box center [1231, 370] width 105 height 18
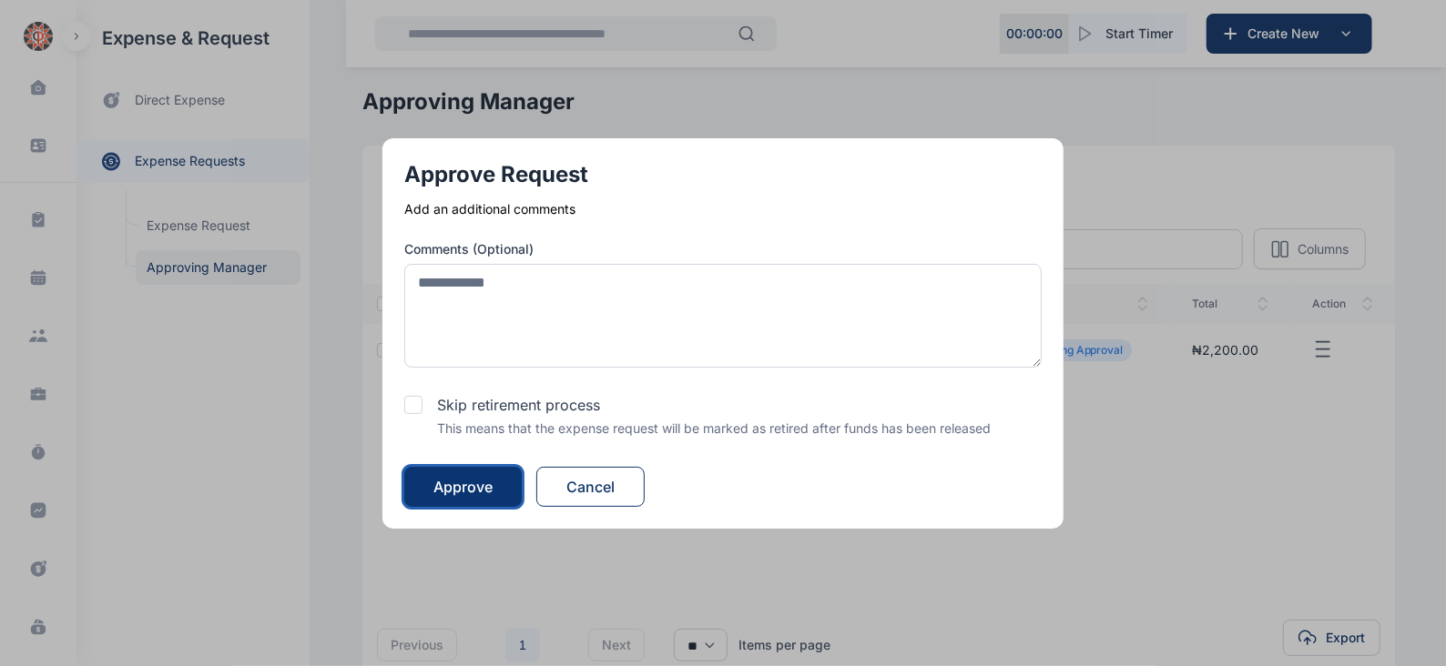
click at [478, 481] on div "Approve" at bounding box center [462, 487] width 59 height 22
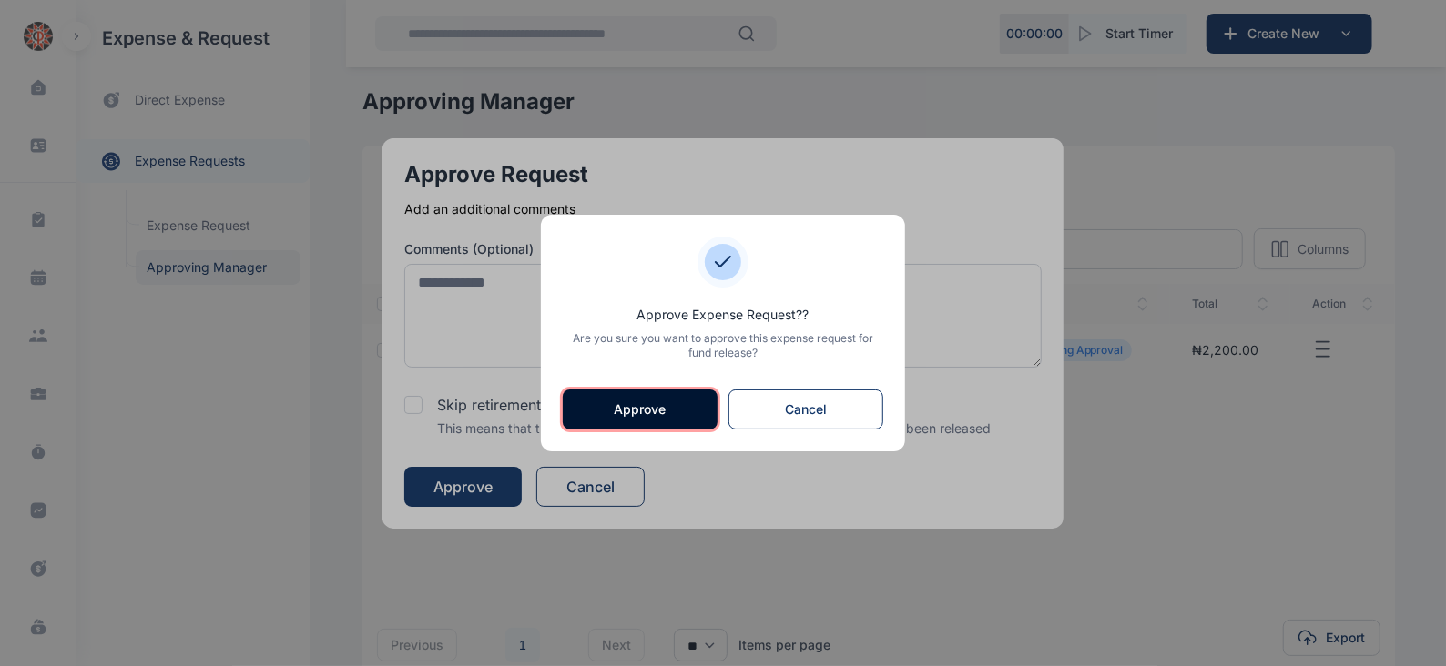
click at [637, 402] on button "Approve" at bounding box center [640, 410] width 155 height 40
